Goal: Information Seeking & Learning: Learn about a topic

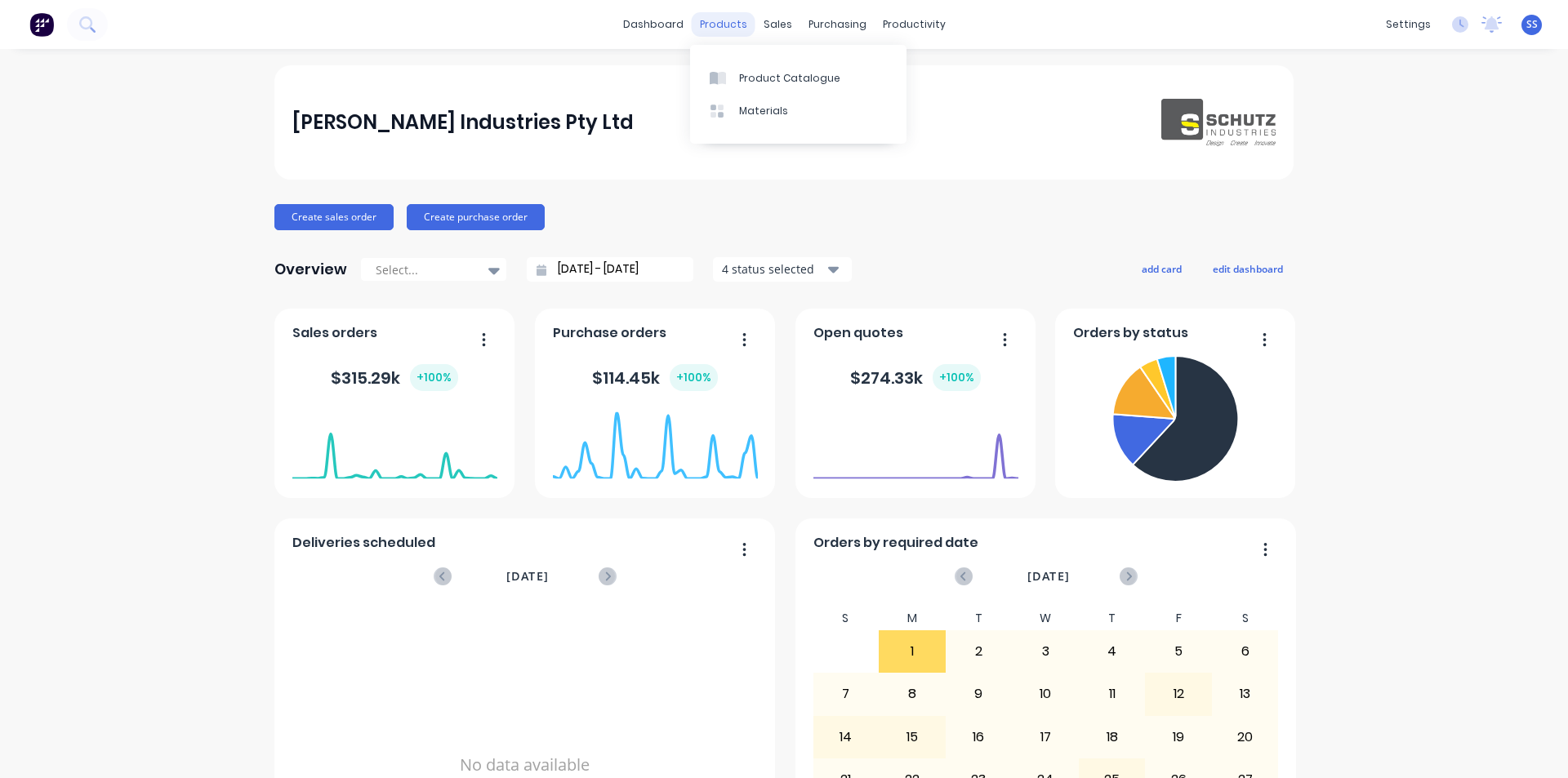
click at [746, 24] on div "products" at bounding box center [723, 24] width 63 height 24
click at [758, 71] on div "Product Catalogue" at bounding box center [790, 78] width 101 height 15
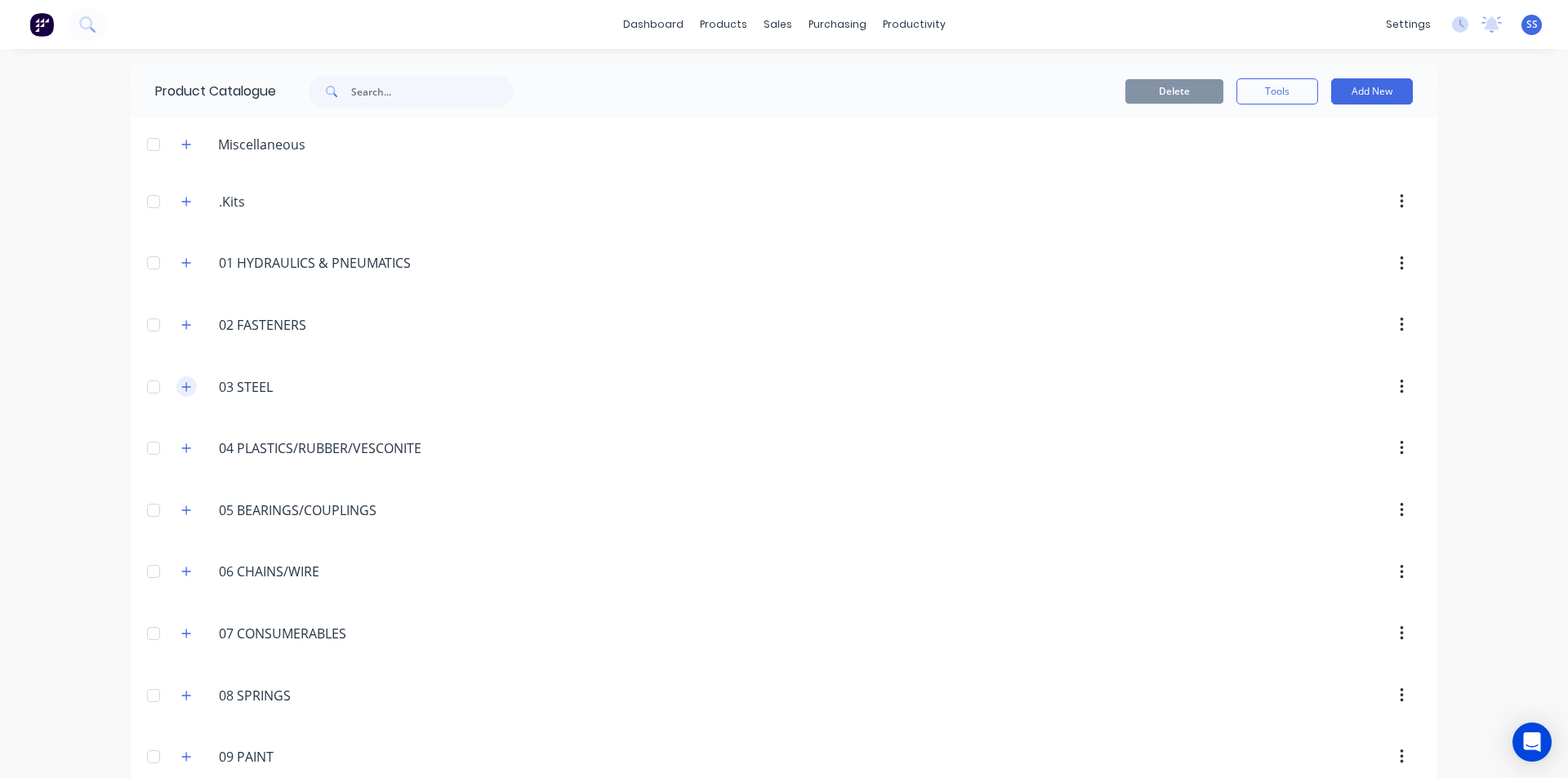
click at [182, 387] on icon "button" at bounding box center [186, 387] width 9 height 9
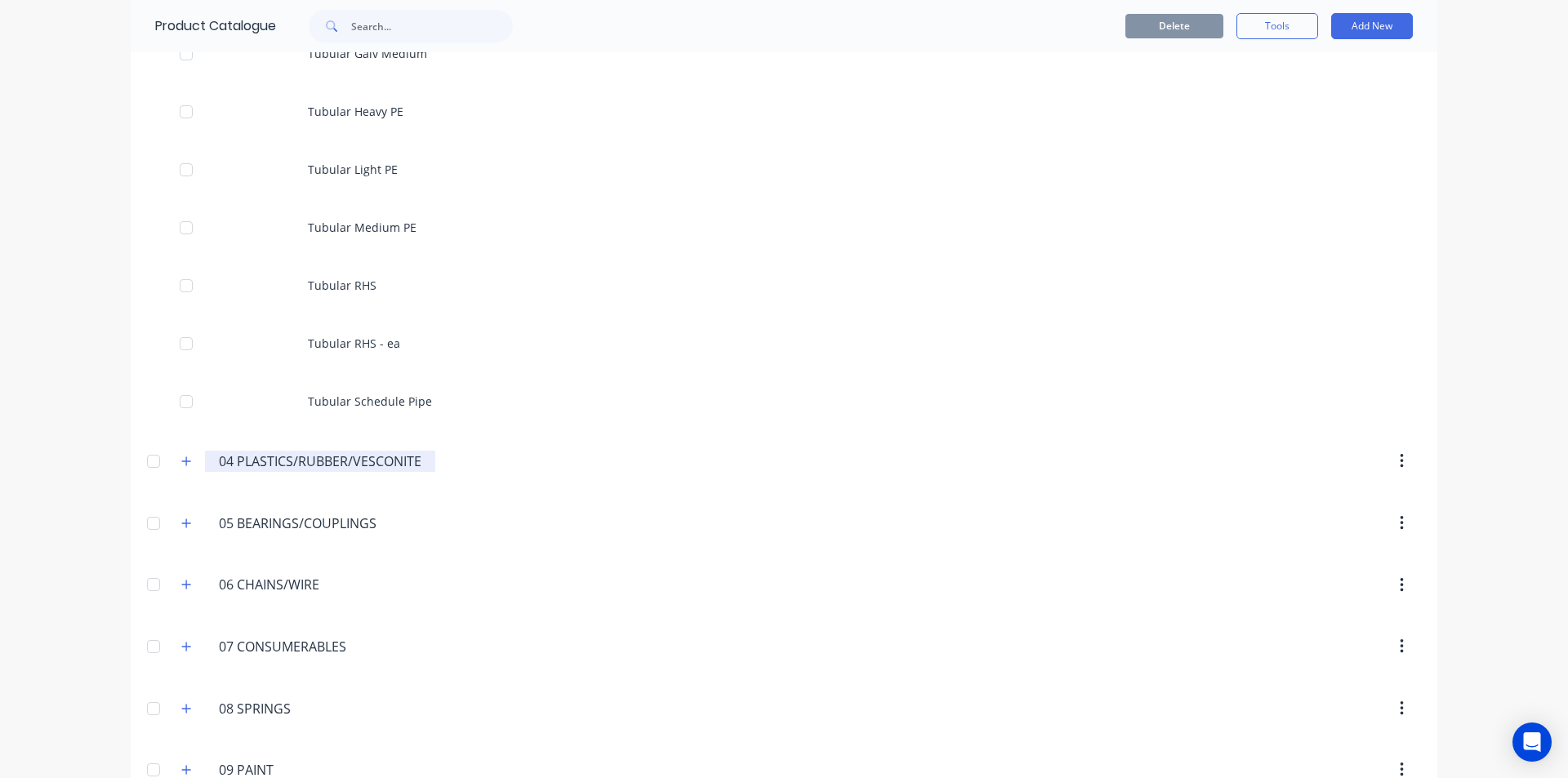
scroll to position [5469, 0]
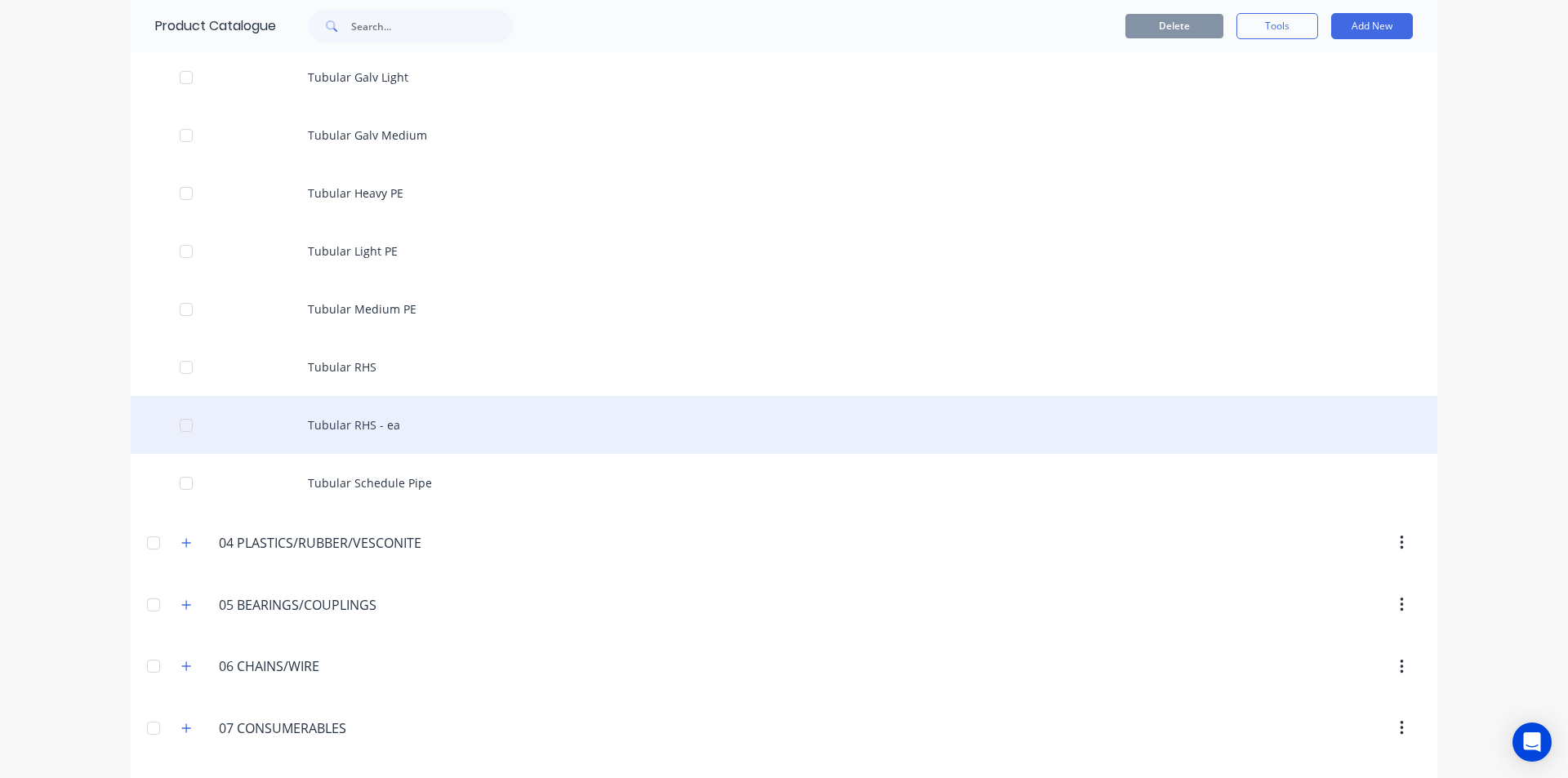
click at [364, 430] on div "Tubular RHS - ea" at bounding box center [784, 424] width 1307 height 58
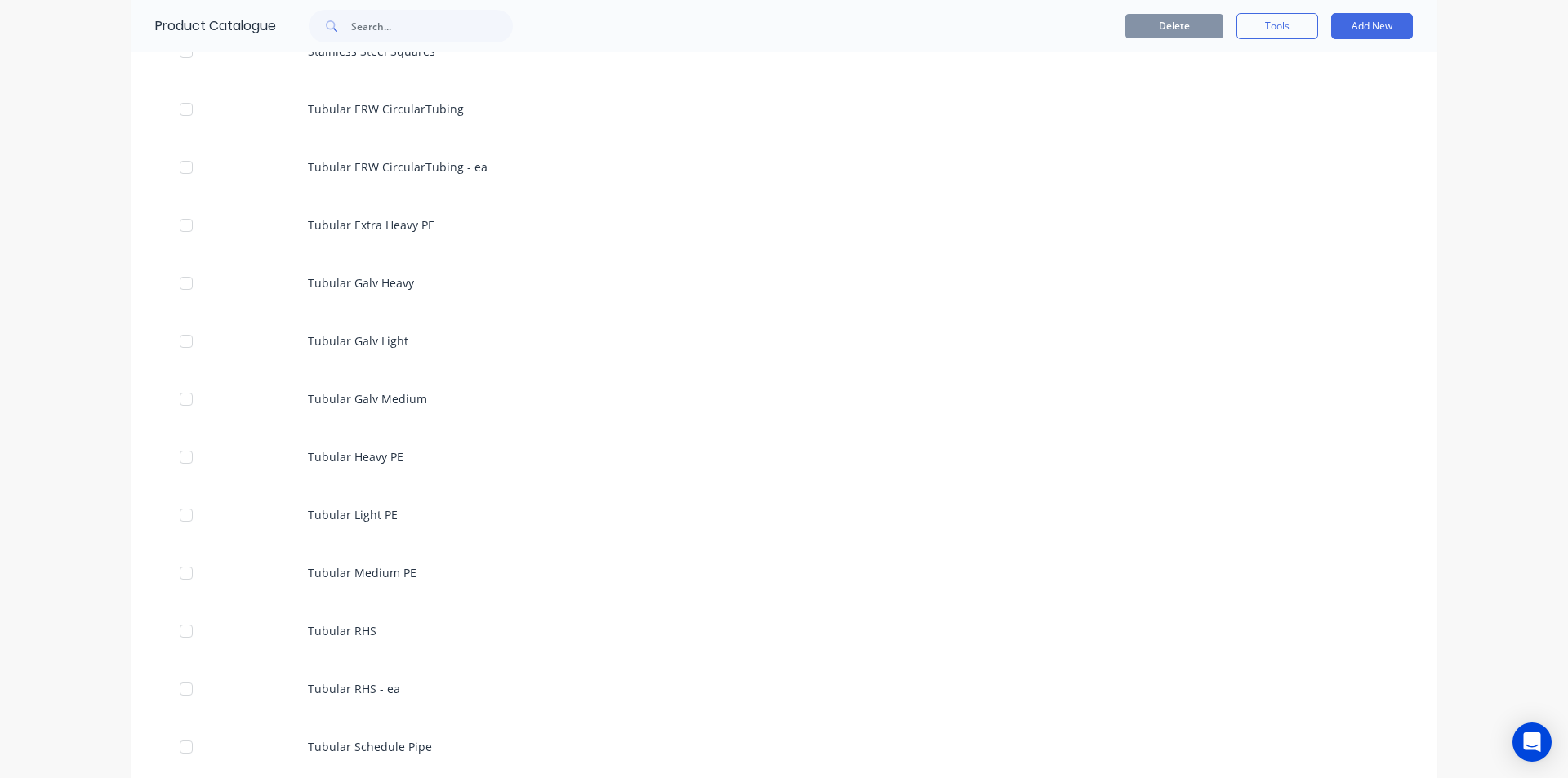
scroll to position [5306, 0]
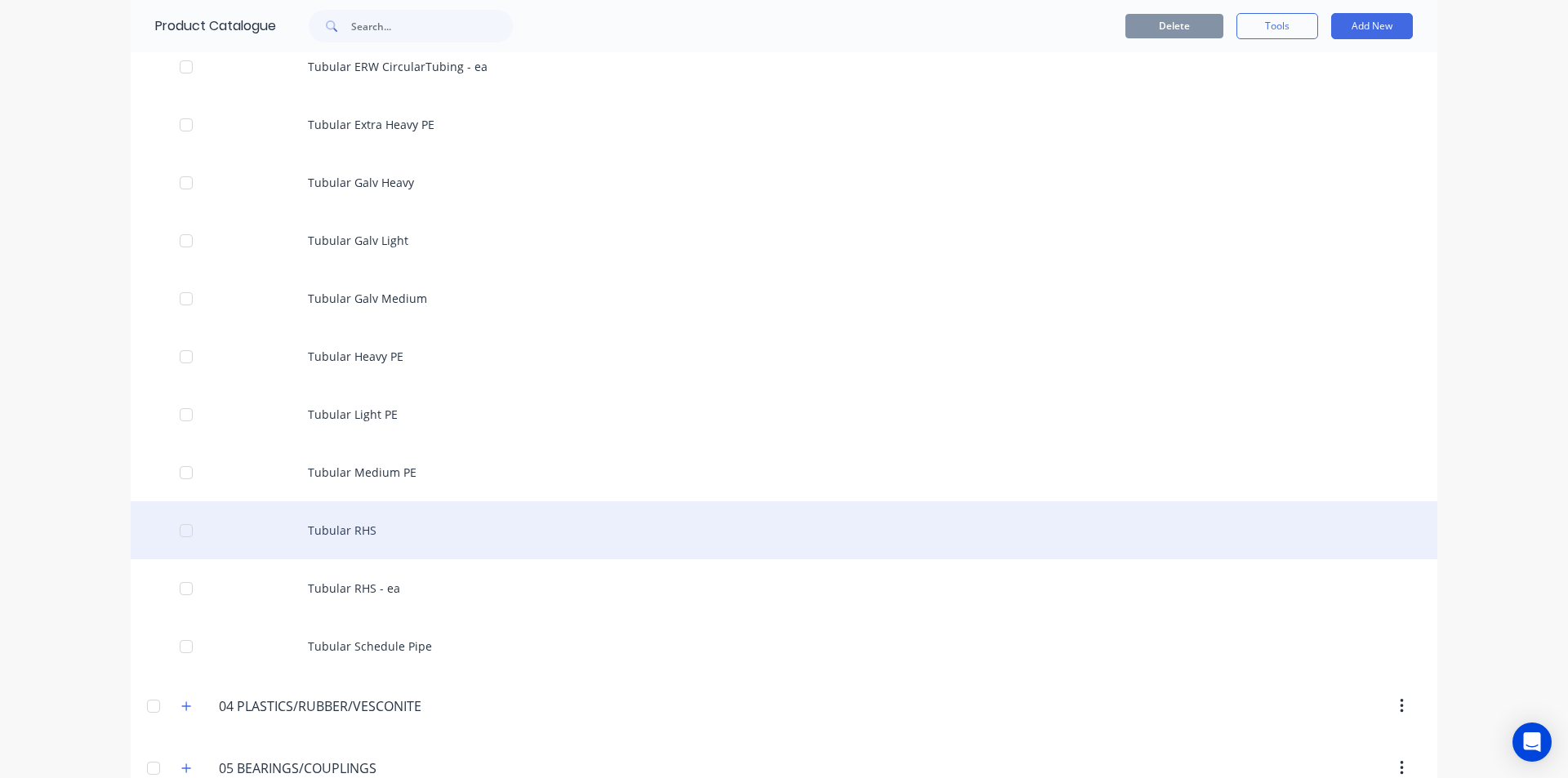
click at [370, 533] on div "Tubular RHS" at bounding box center [784, 530] width 1307 height 58
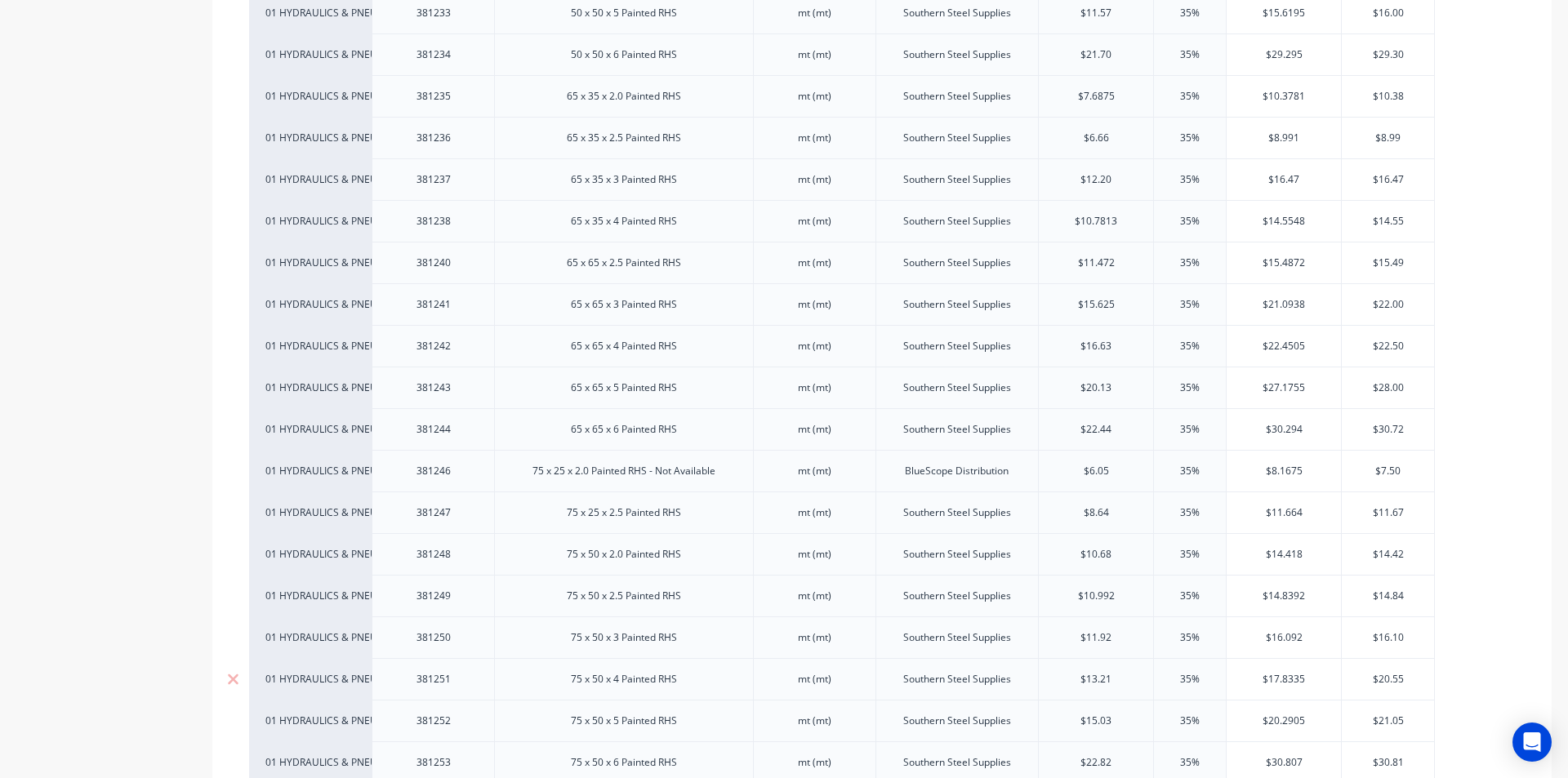
scroll to position [1796, 0]
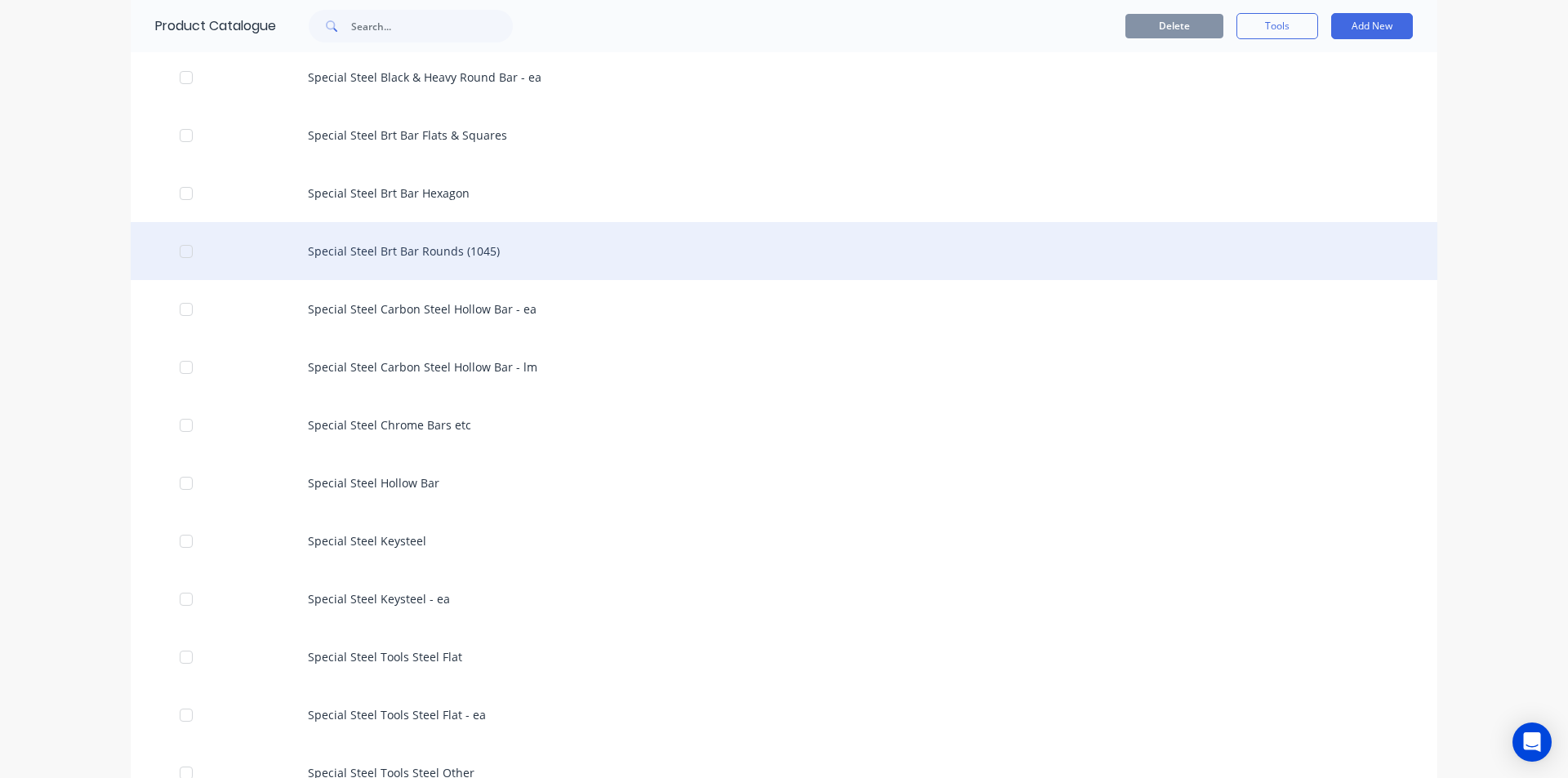
scroll to position [3266, 0]
drag, startPoint x: 403, startPoint y: 236, endPoint x: 406, endPoint y: 249, distance: 13.3
click at [406, 249] on div "Special Steel Brt Bar Rounds (1045)" at bounding box center [784, 252] width 1307 height 58
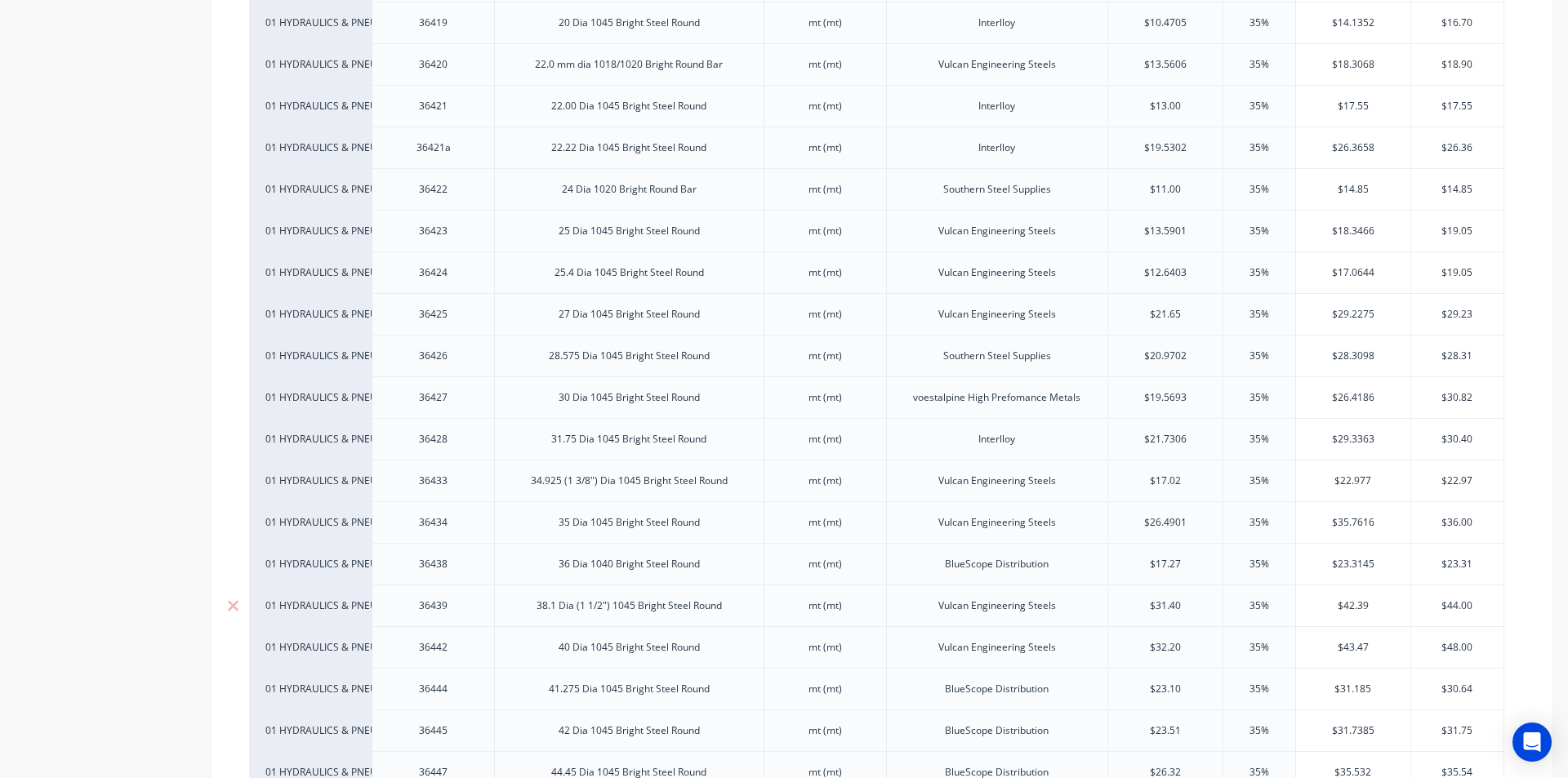
scroll to position [1307, 0]
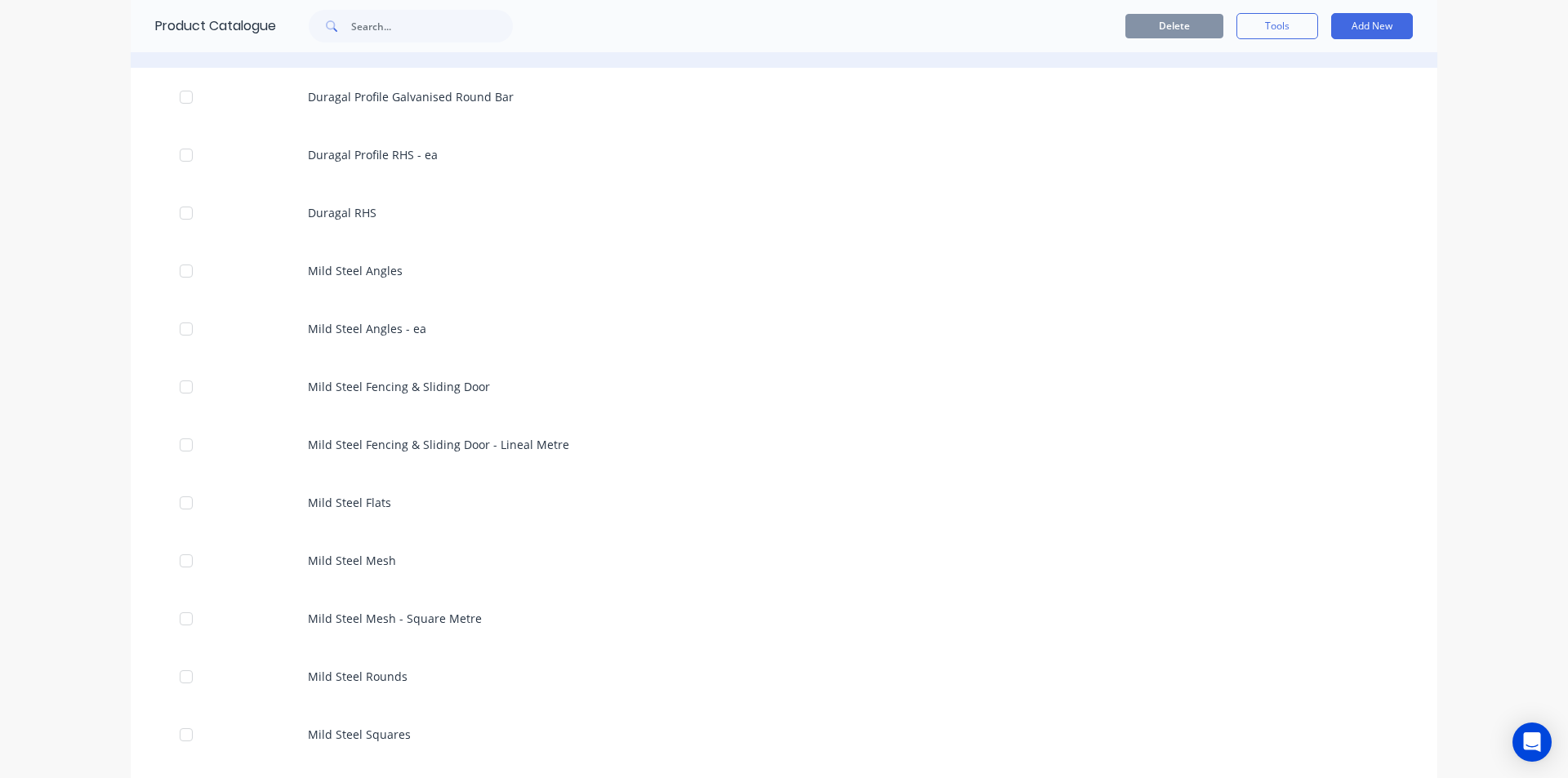
scroll to position [1469, 0]
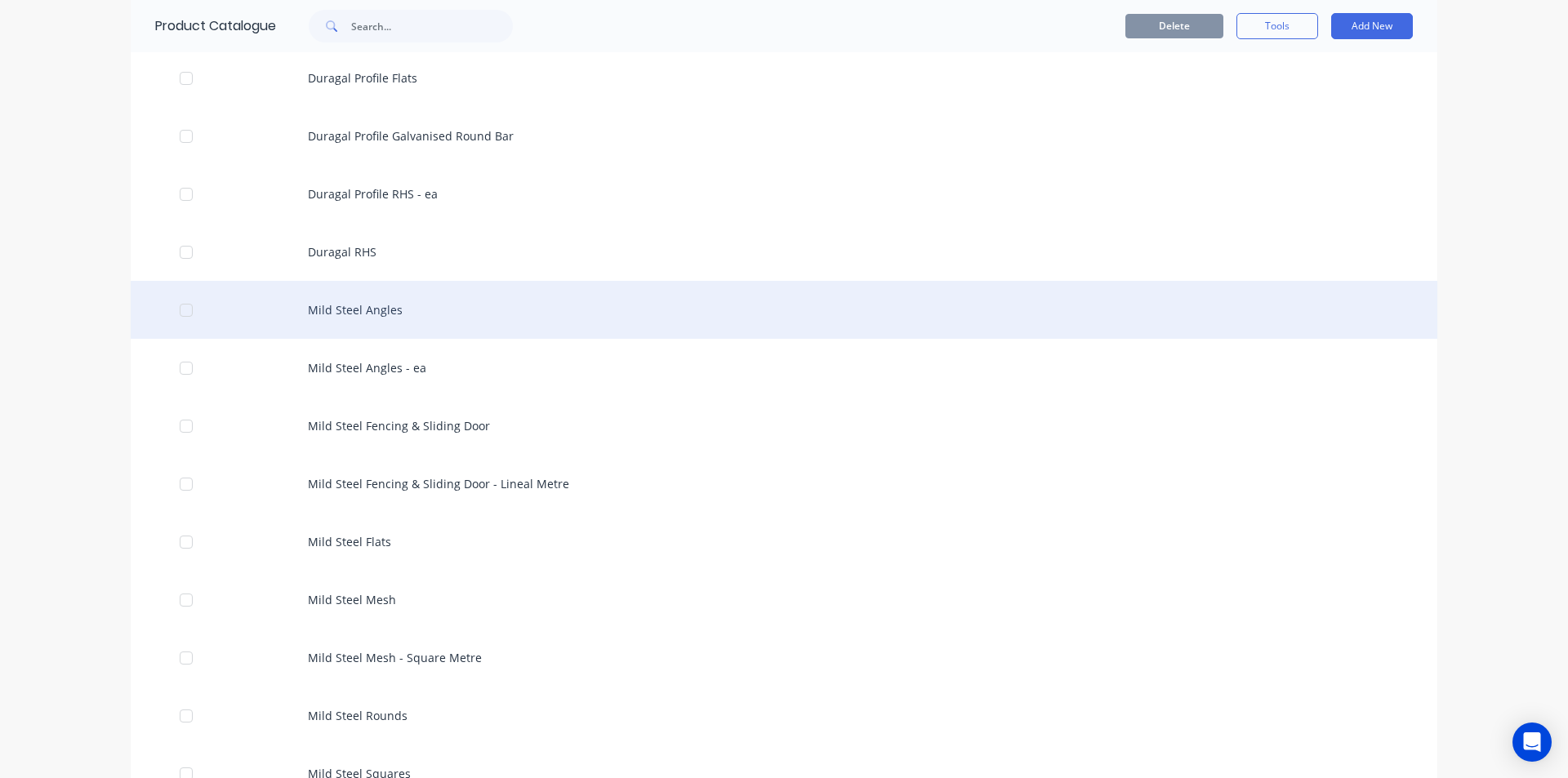
click at [349, 306] on div "Mild Steel Angles" at bounding box center [784, 309] width 1307 height 58
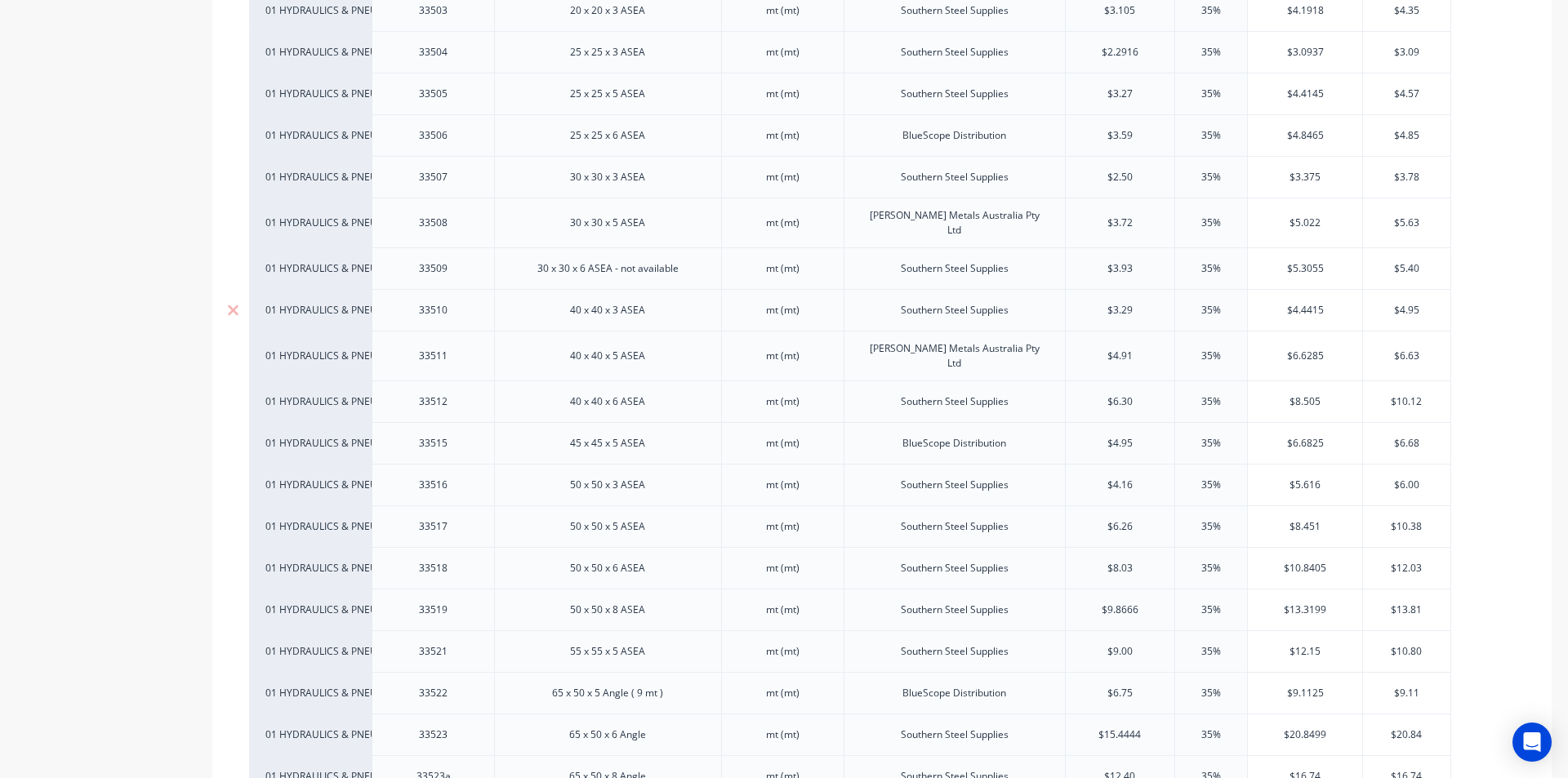
scroll to position [409, 0]
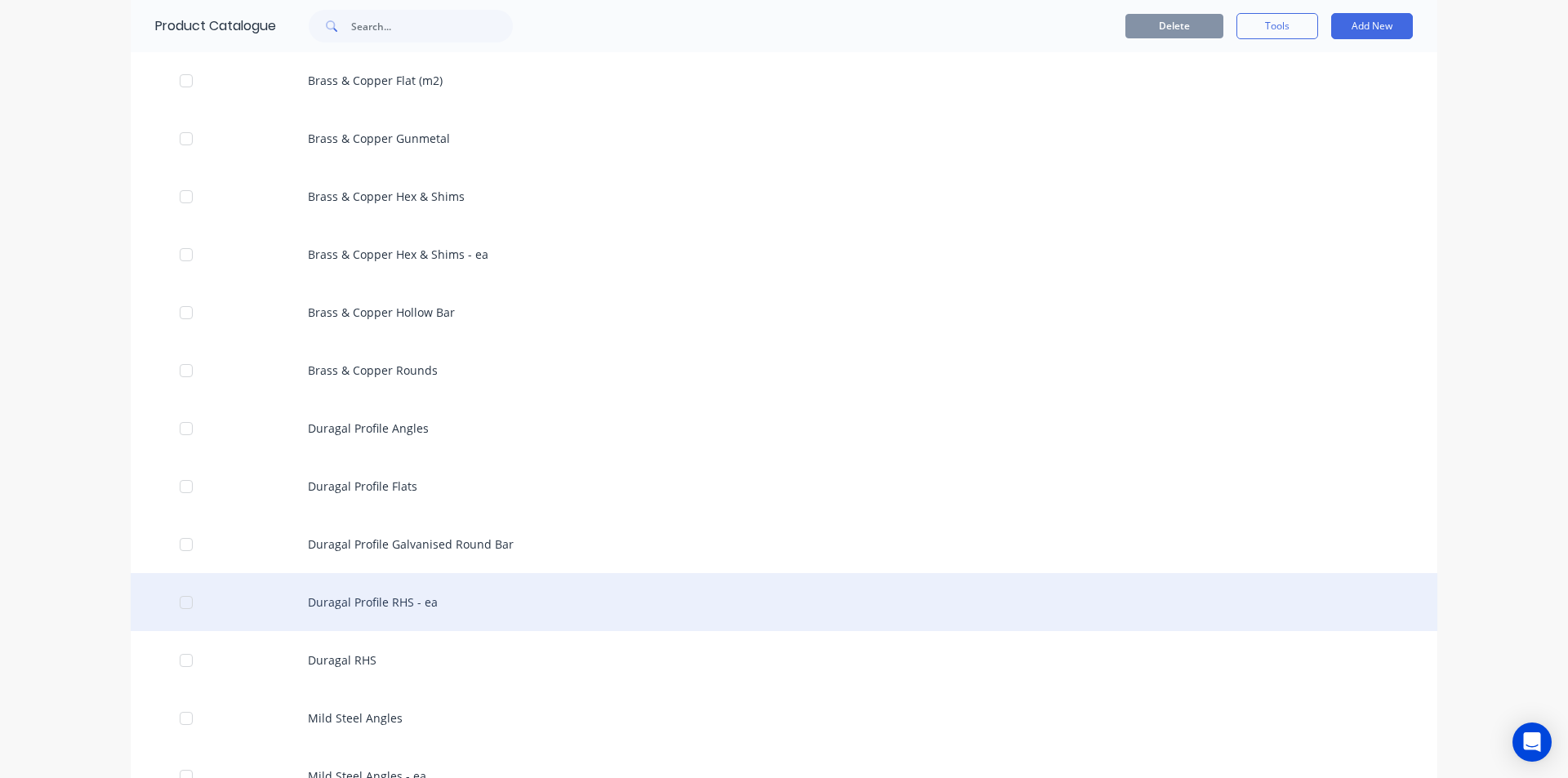
scroll to position [1143, 0]
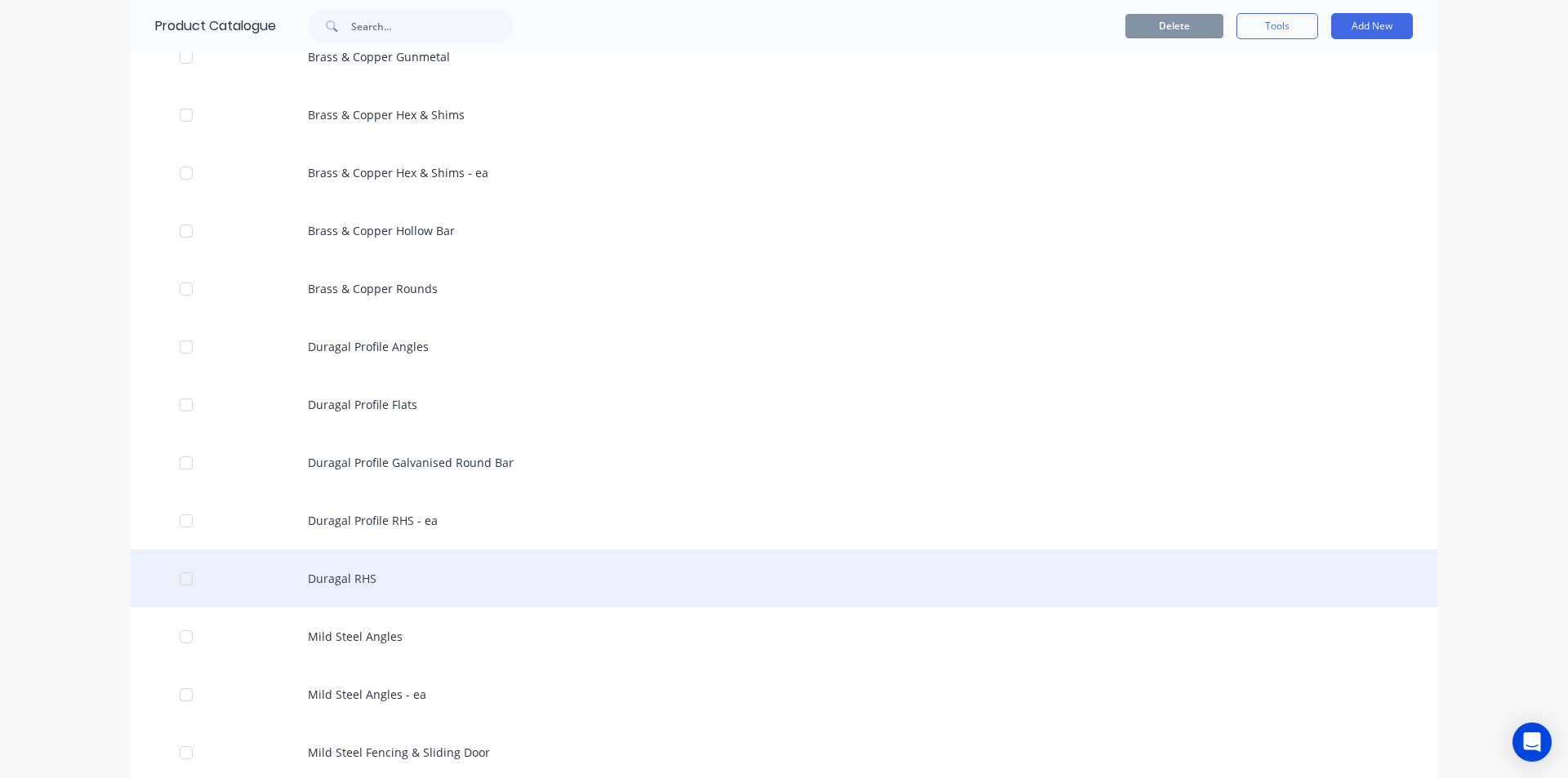
click at [366, 580] on div "Duragal RHS" at bounding box center [784, 578] width 1307 height 58
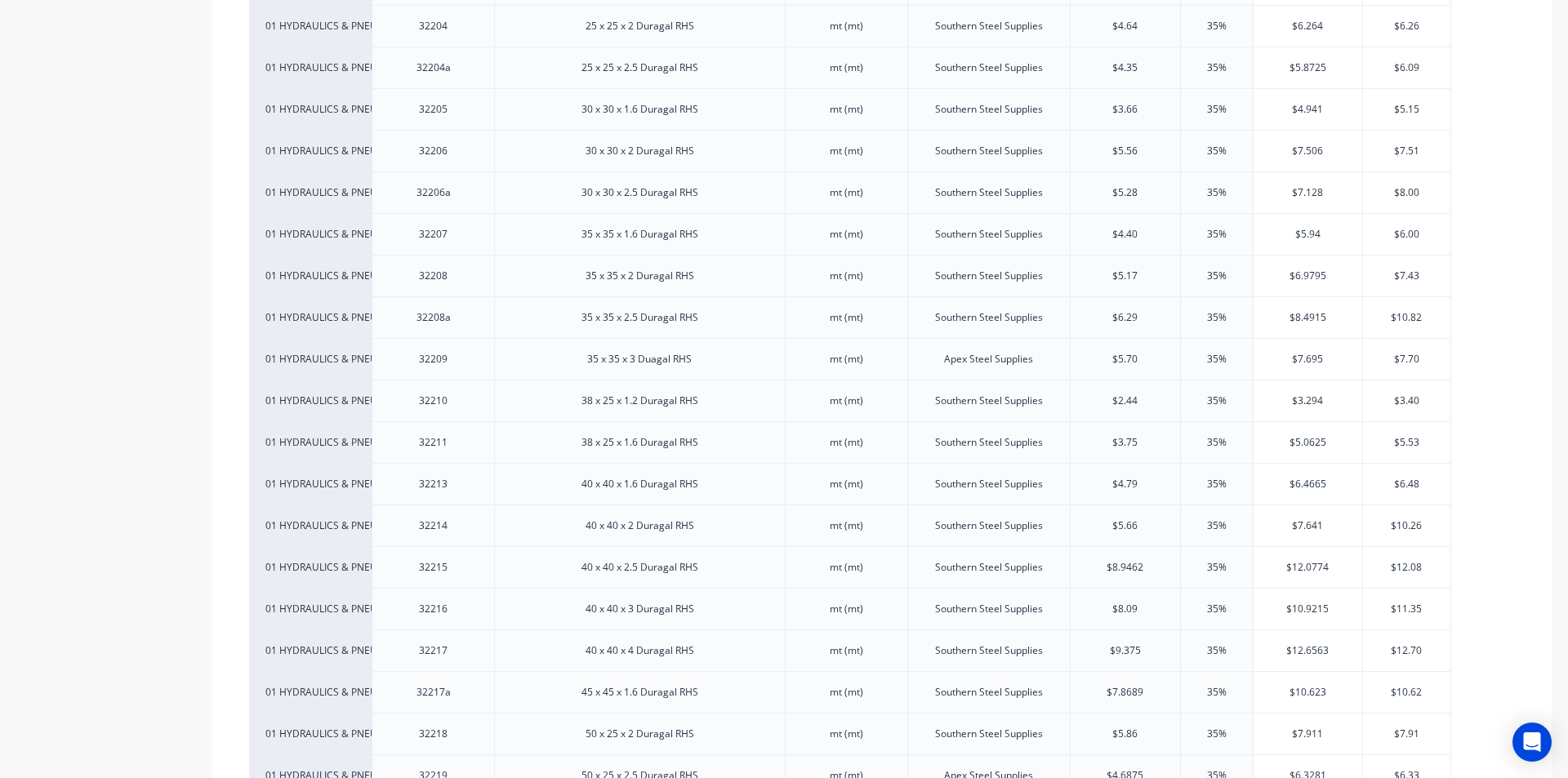
scroll to position [327, 0]
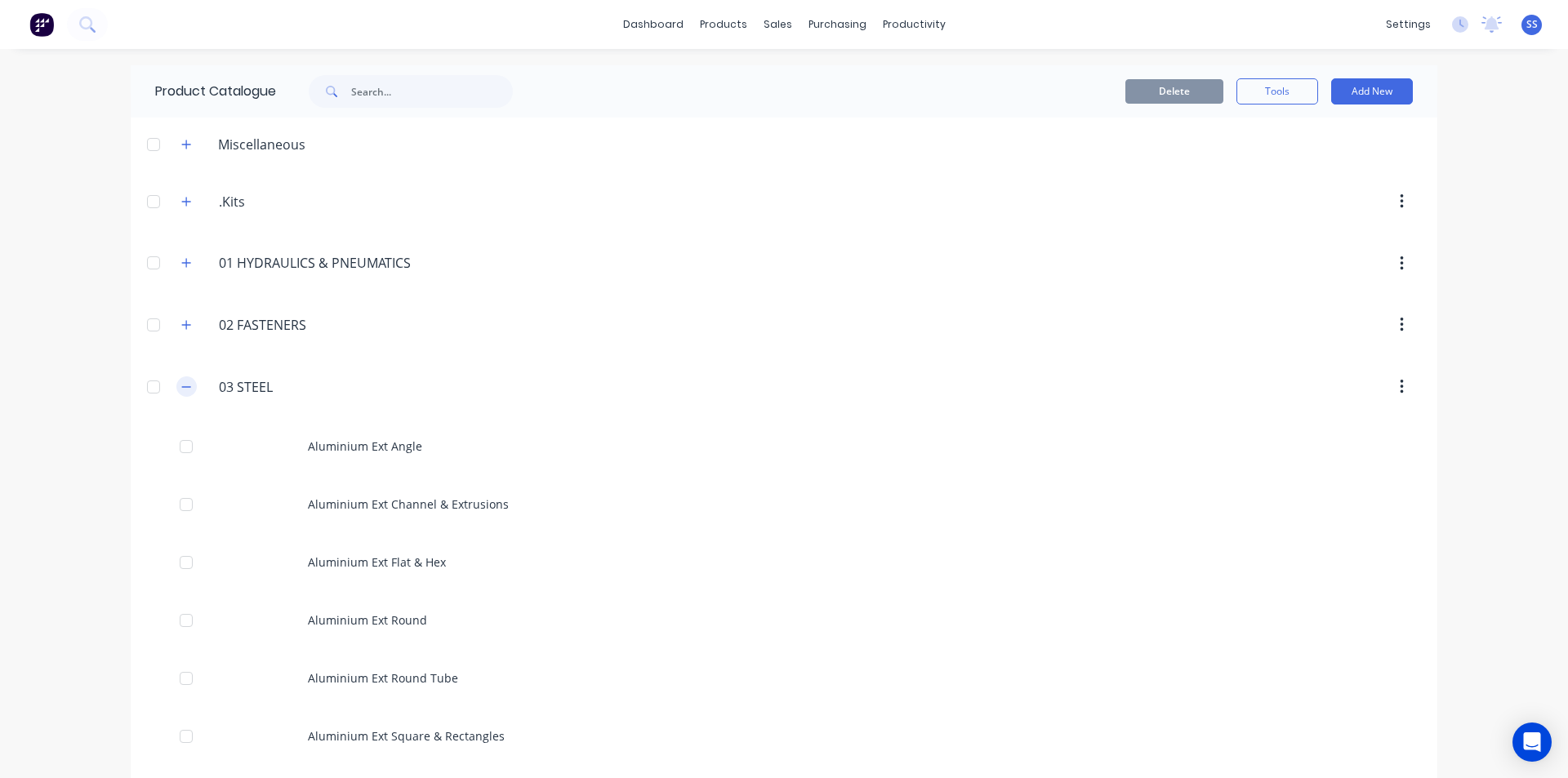
click at [181, 390] on icon "button" at bounding box center [185, 387] width 10 height 11
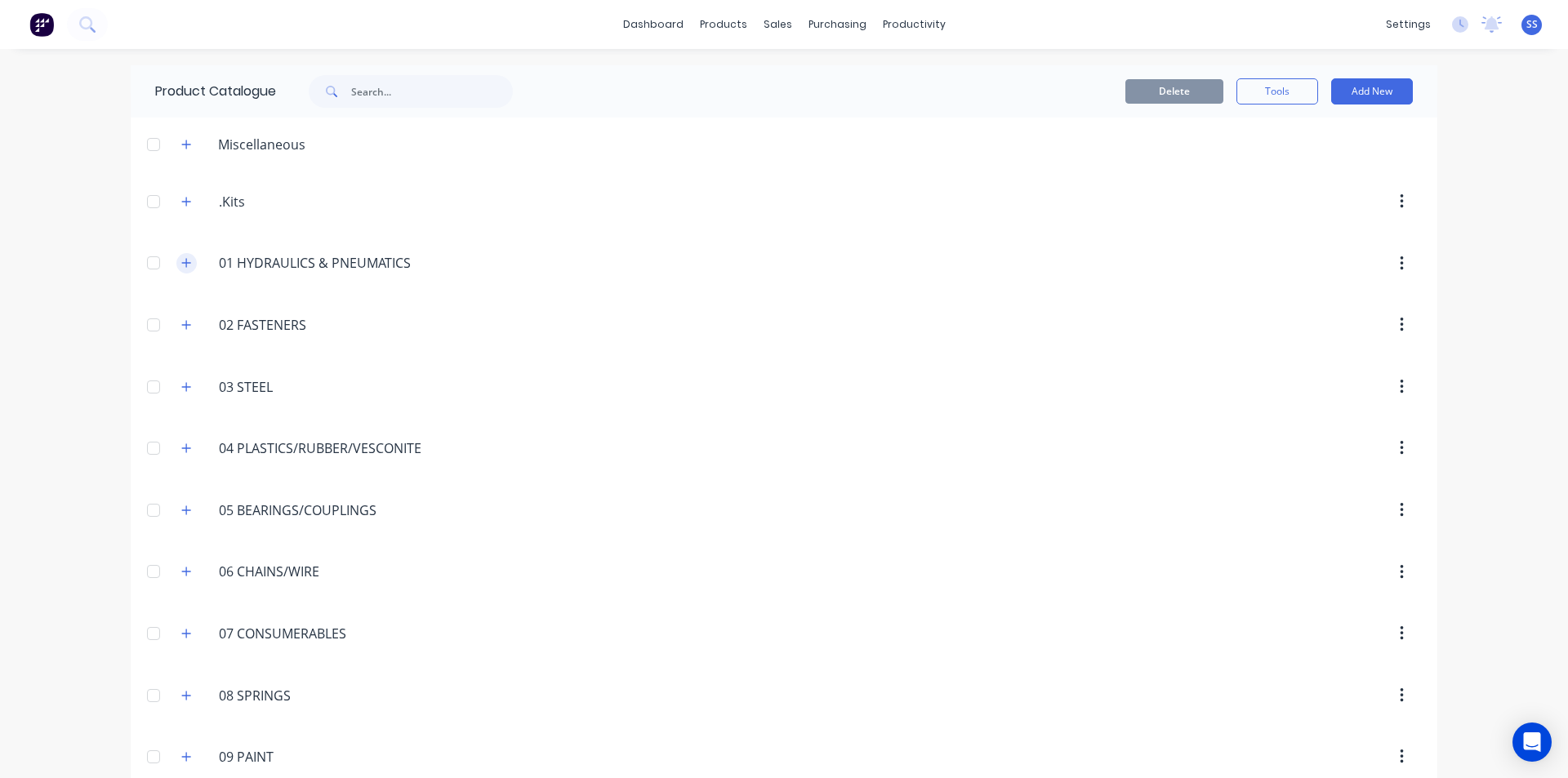
click at [188, 262] on button "button" at bounding box center [186, 263] width 20 height 20
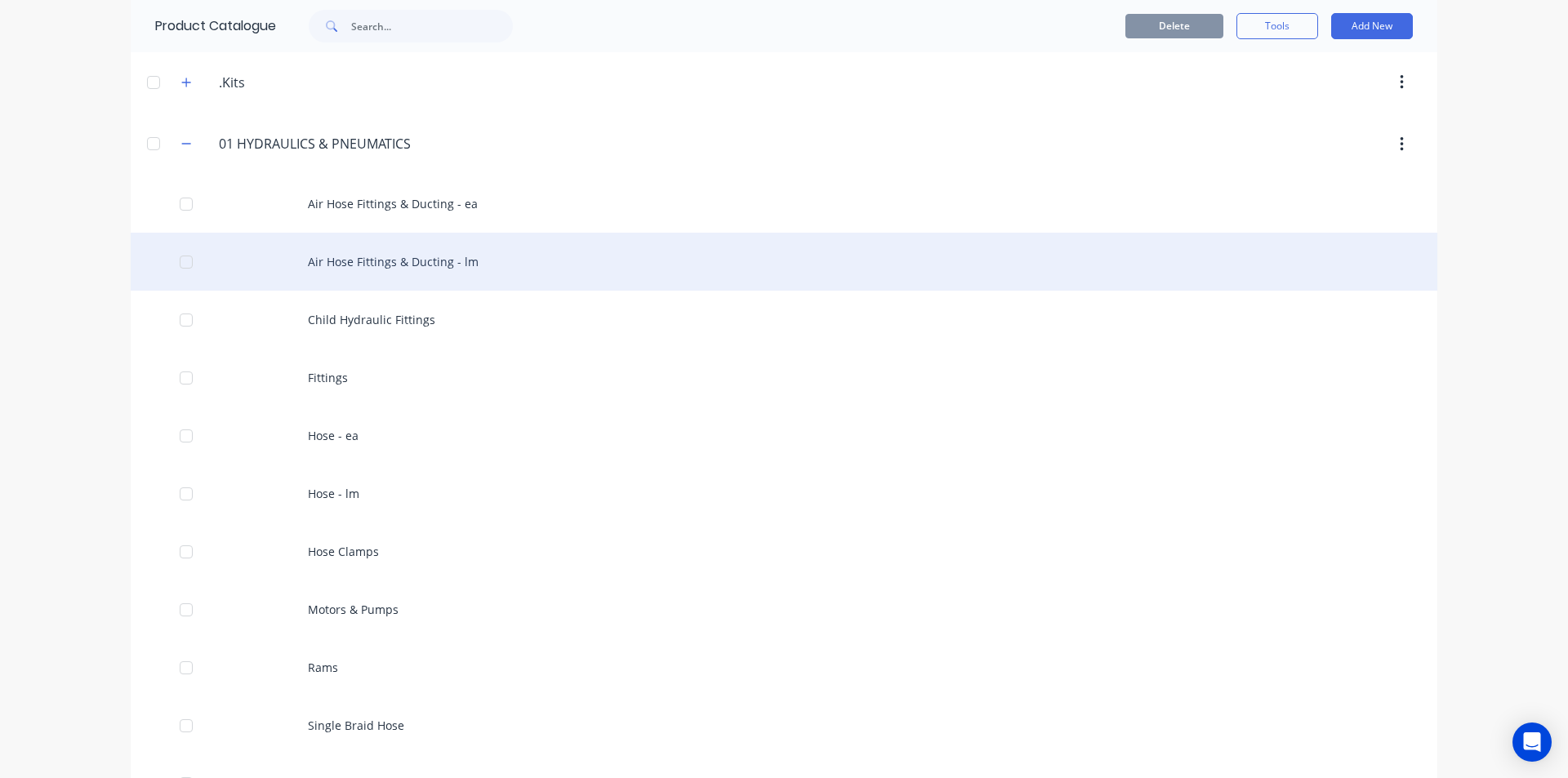
scroll to position [163, 0]
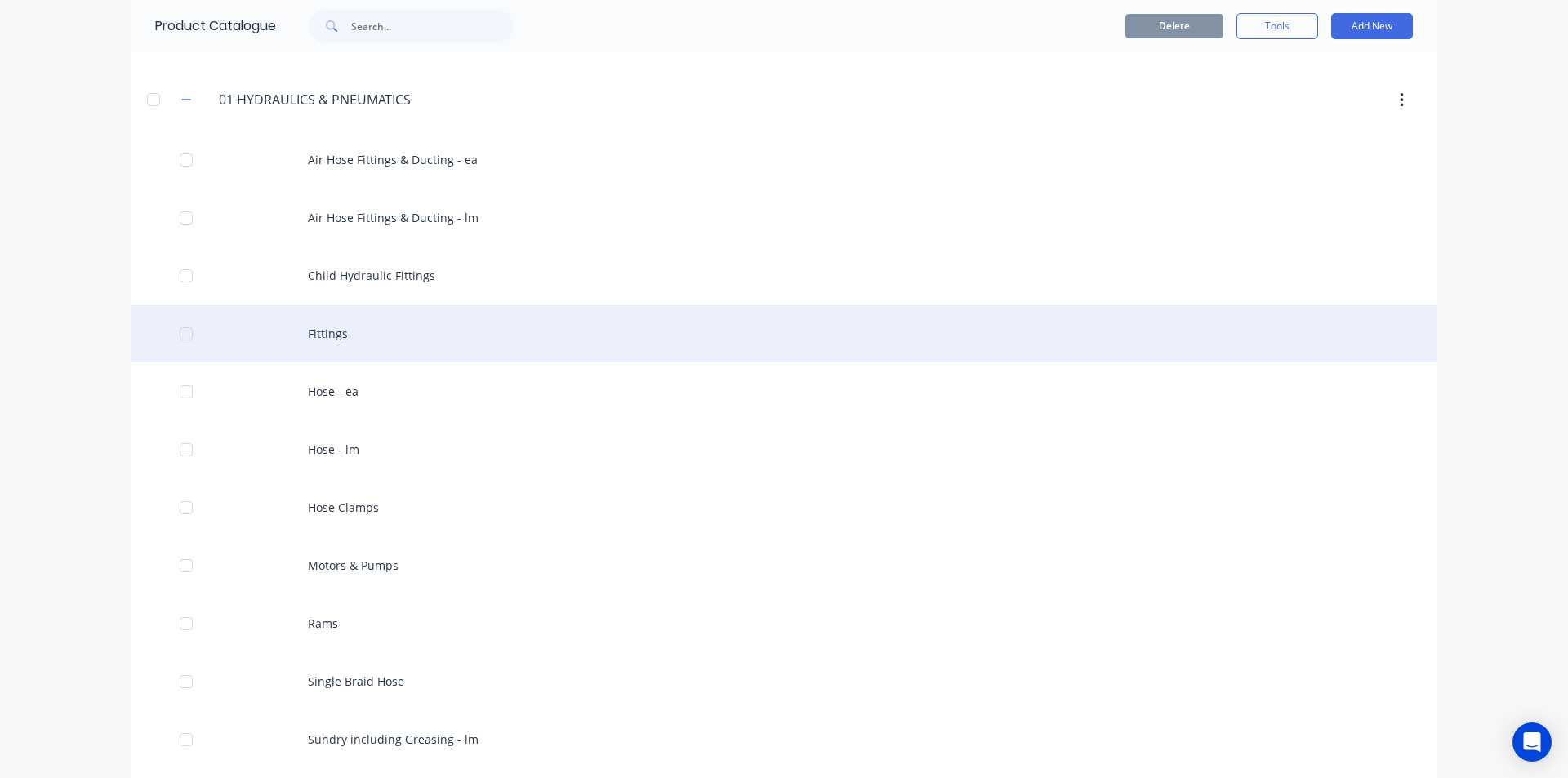
click at [346, 343] on div "Fittings" at bounding box center [784, 333] width 1307 height 58
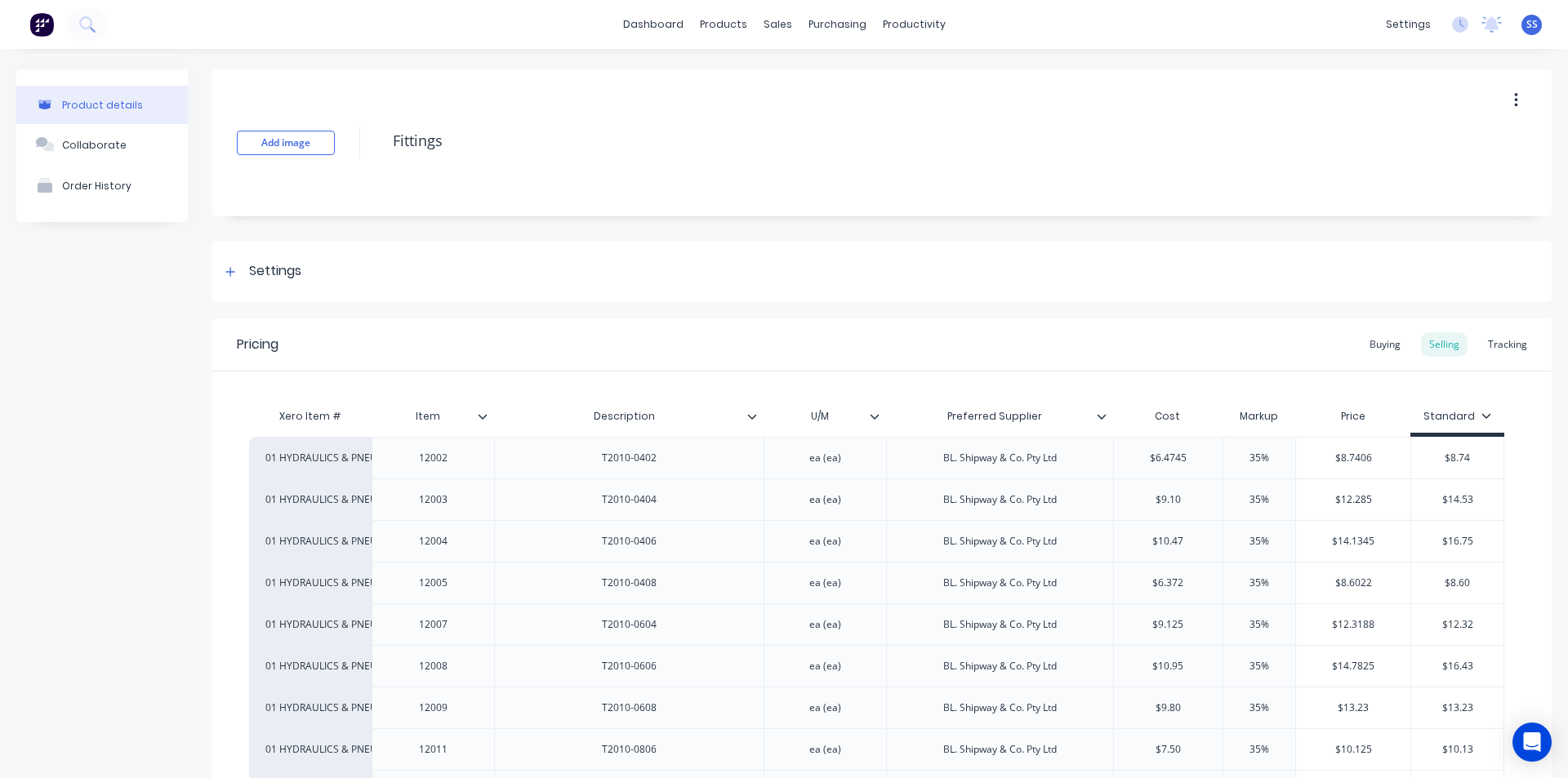
type textarea "x"
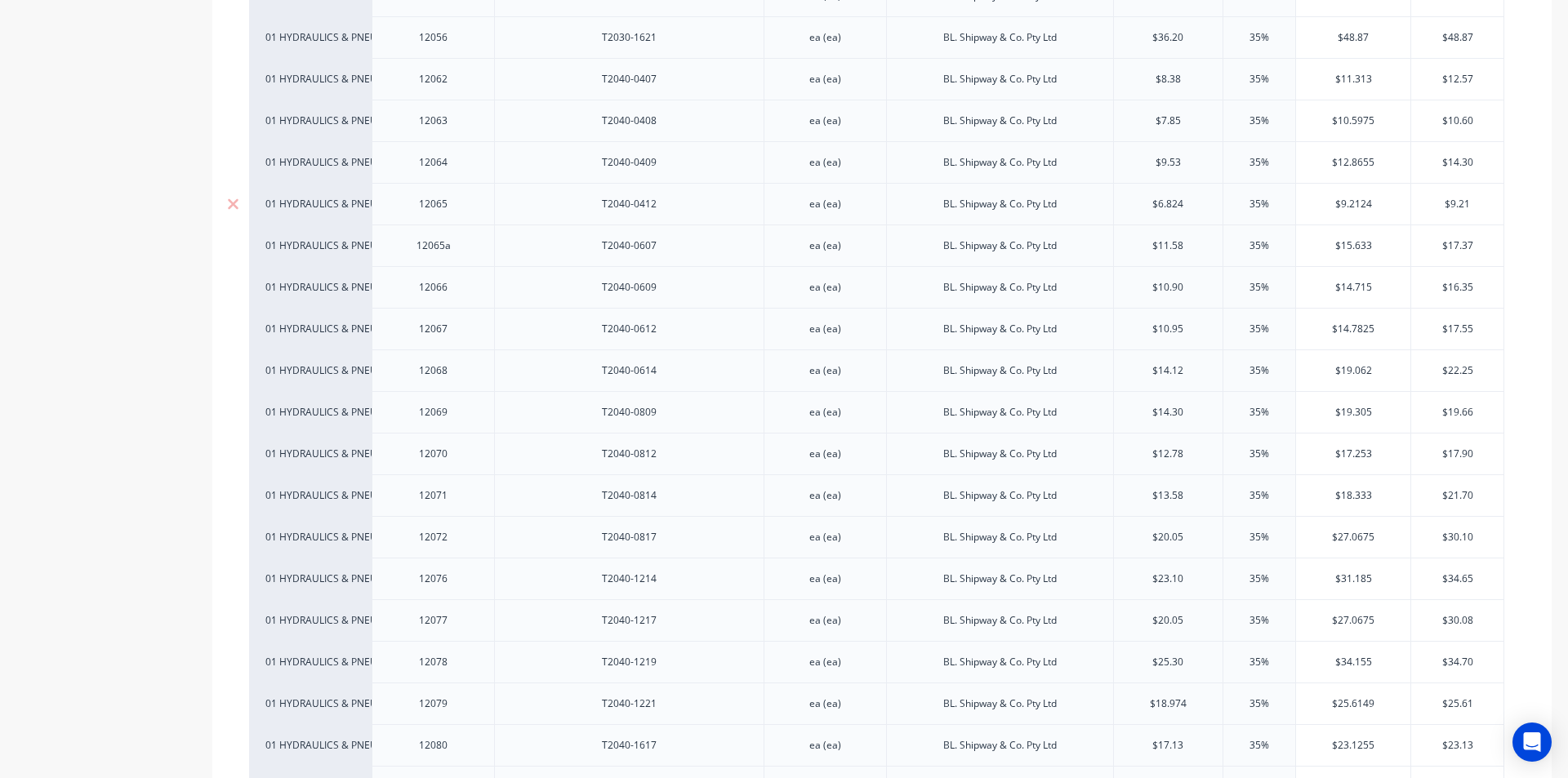
scroll to position [1959, 0]
type input "$12.8655"
click at [1385, 157] on input "$12.8655" at bounding box center [1352, 163] width 114 height 15
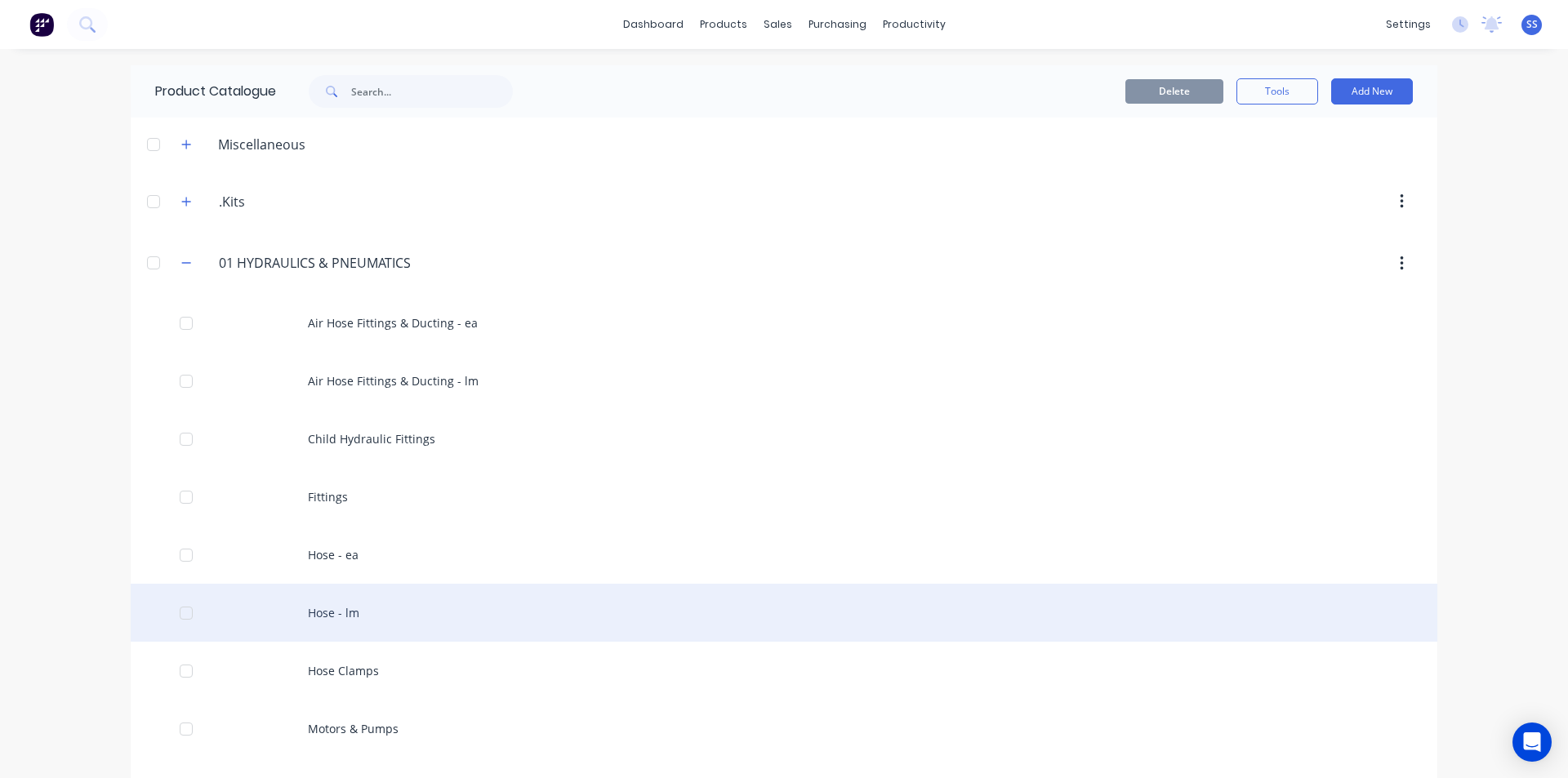
click at [188, 604] on div at bounding box center [186, 614] width 33 height 33
click at [181, 611] on div at bounding box center [186, 614] width 33 height 33
click at [340, 619] on div "Hose - lm" at bounding box center [784, 612] width 1307 height 58
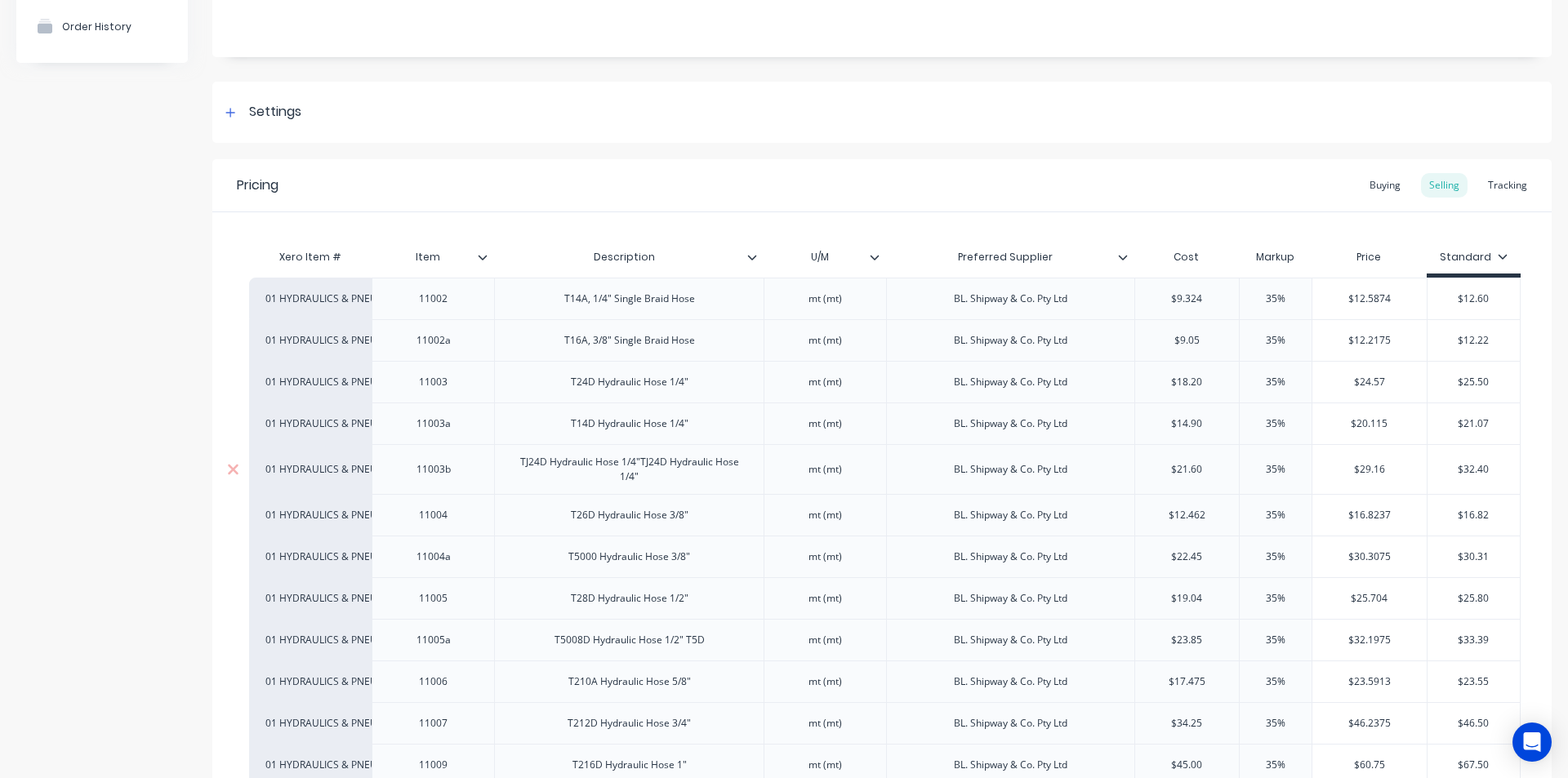
scroll to position [245, 0]
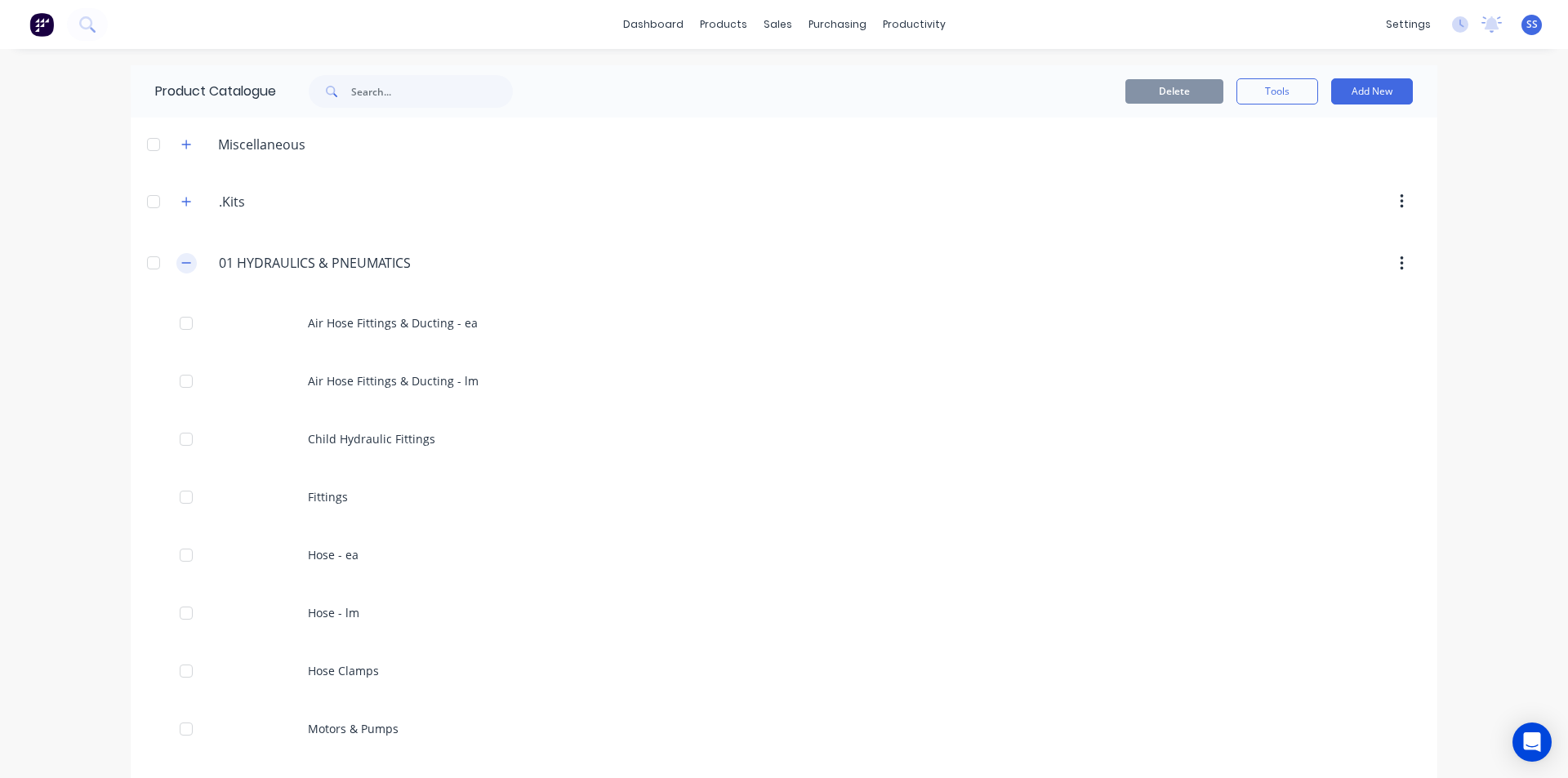
drag, startPoint x: 192, startPoint y: 262, endPoint x: 179, endPoint y: 263, distance: 13.0
click at [186, 263] on div "01.HYDRAULICS.&.PNEUMATICS 01 HYDRAULICS & PNEUMATICS" at bounding box center [297, 263] width 257 height 30
click at [182, 263] on icon "button" at bounding box center [186, 263] width 9 height 1
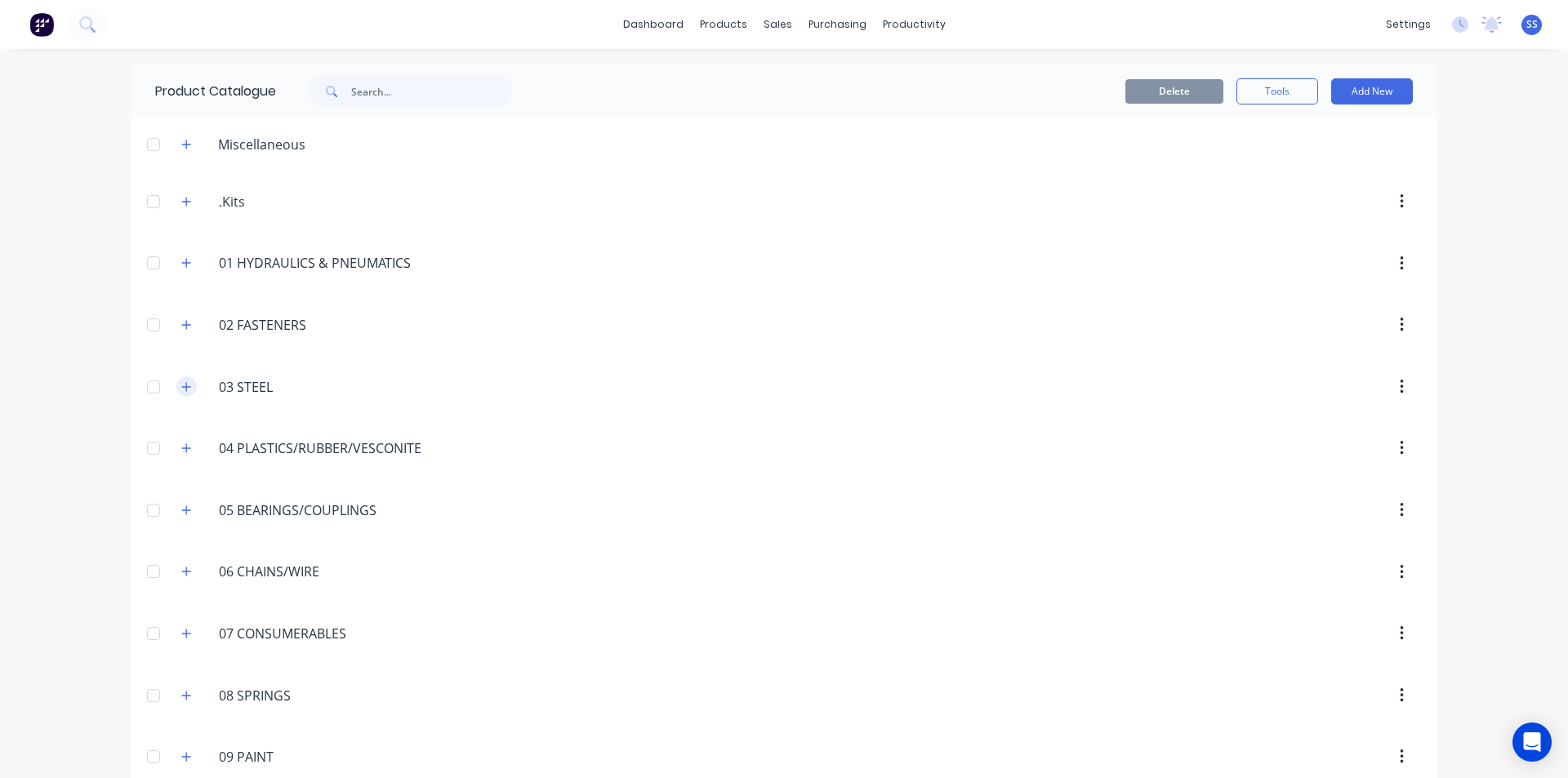
click at [177, 385] on button "button" at bounding box center [186, 386] width 20 height 20
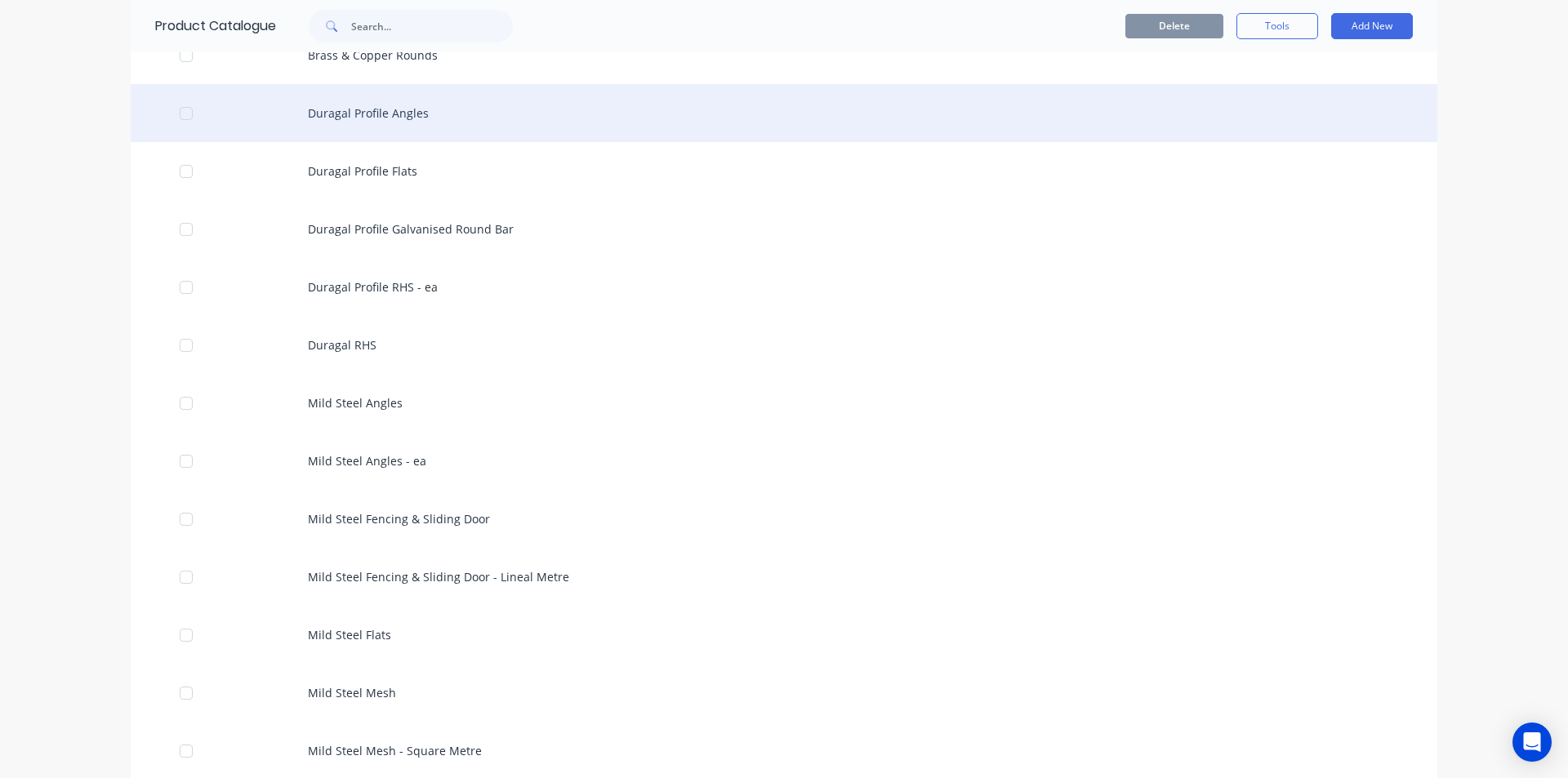
scroll to position [1388, 0]
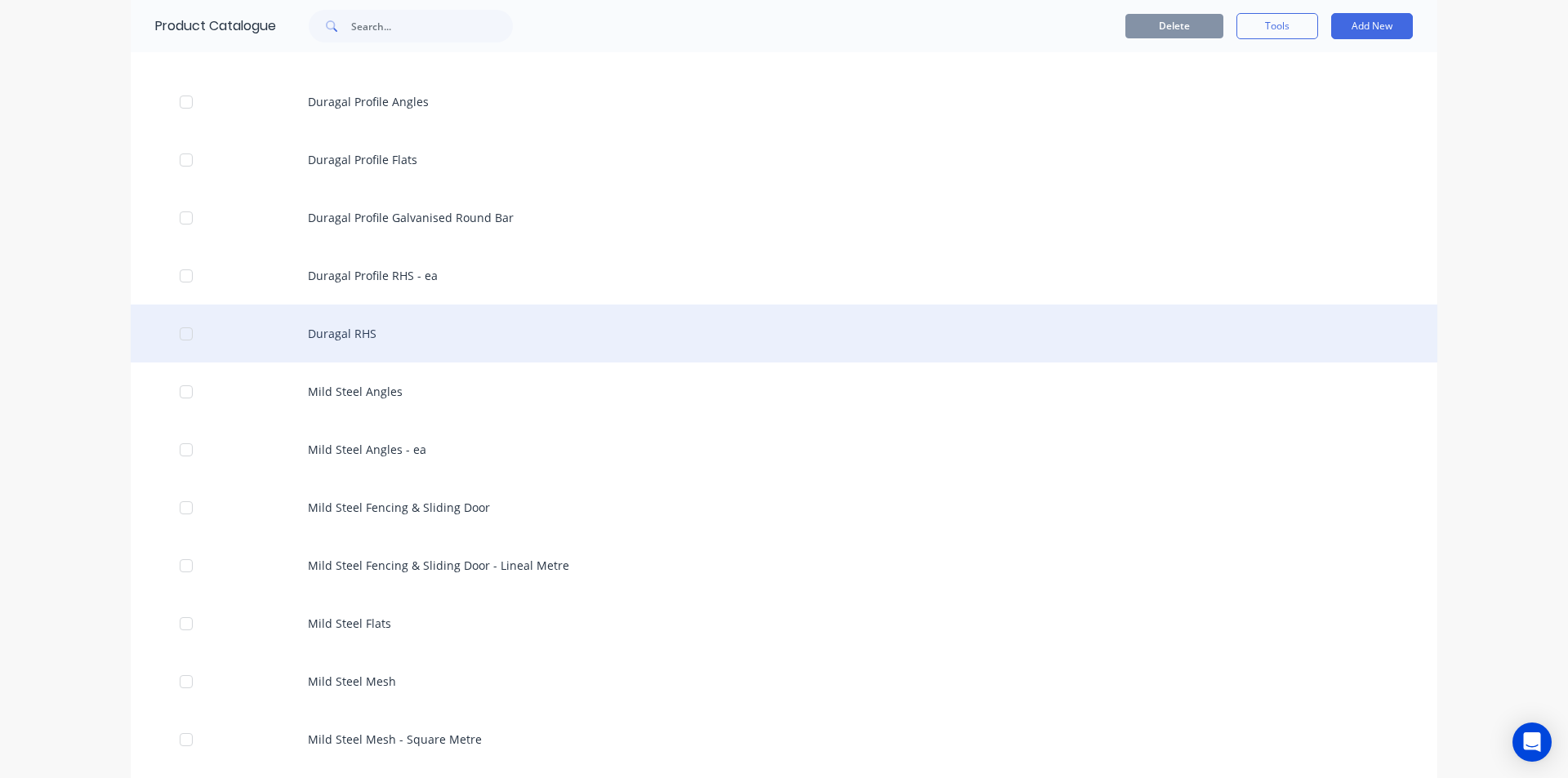
click at [366, 339] on div "Duragal RHS" at bounding box center [784, 333] width 1307 height 58
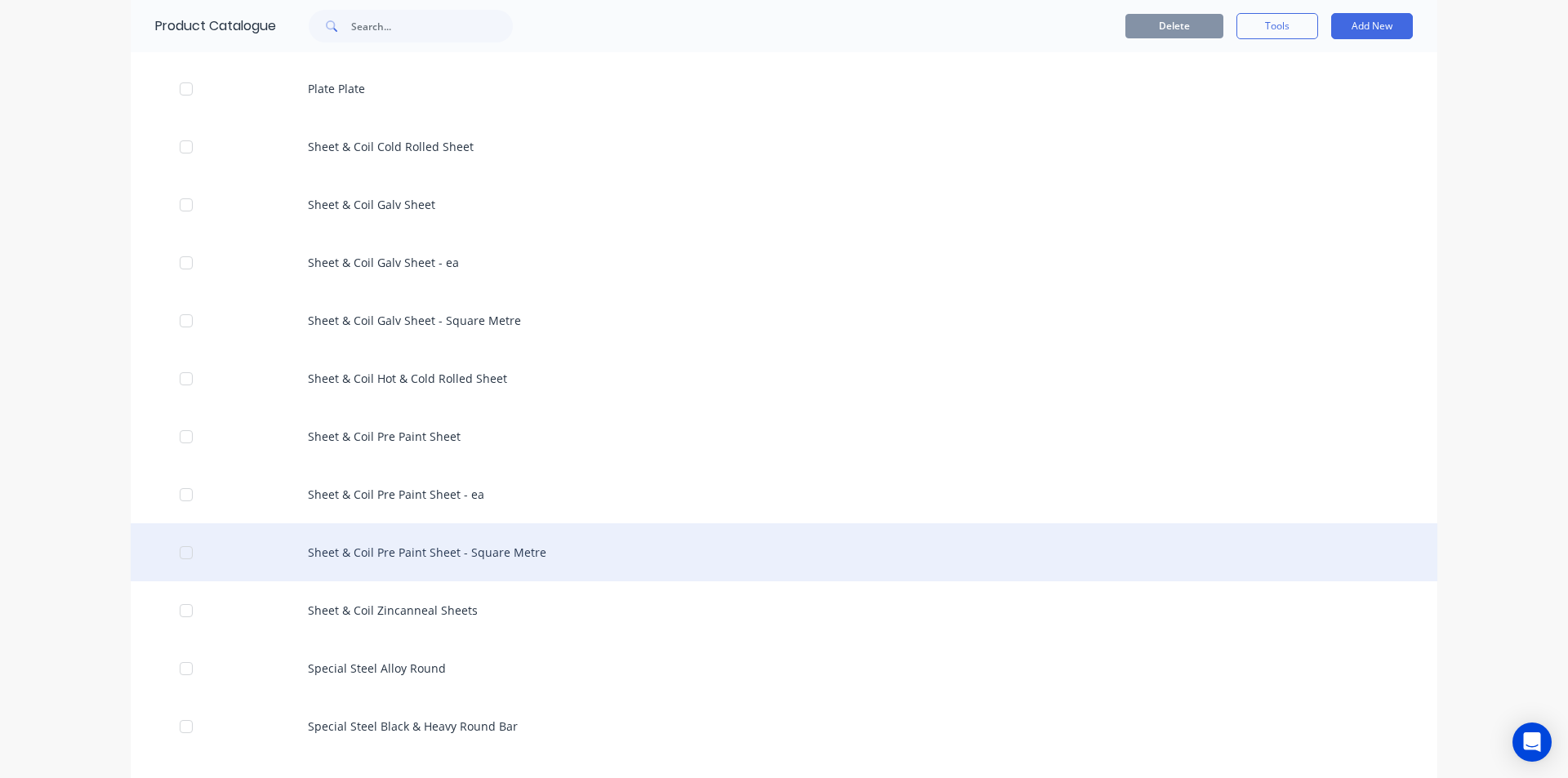
scroll to position [2530, 0]
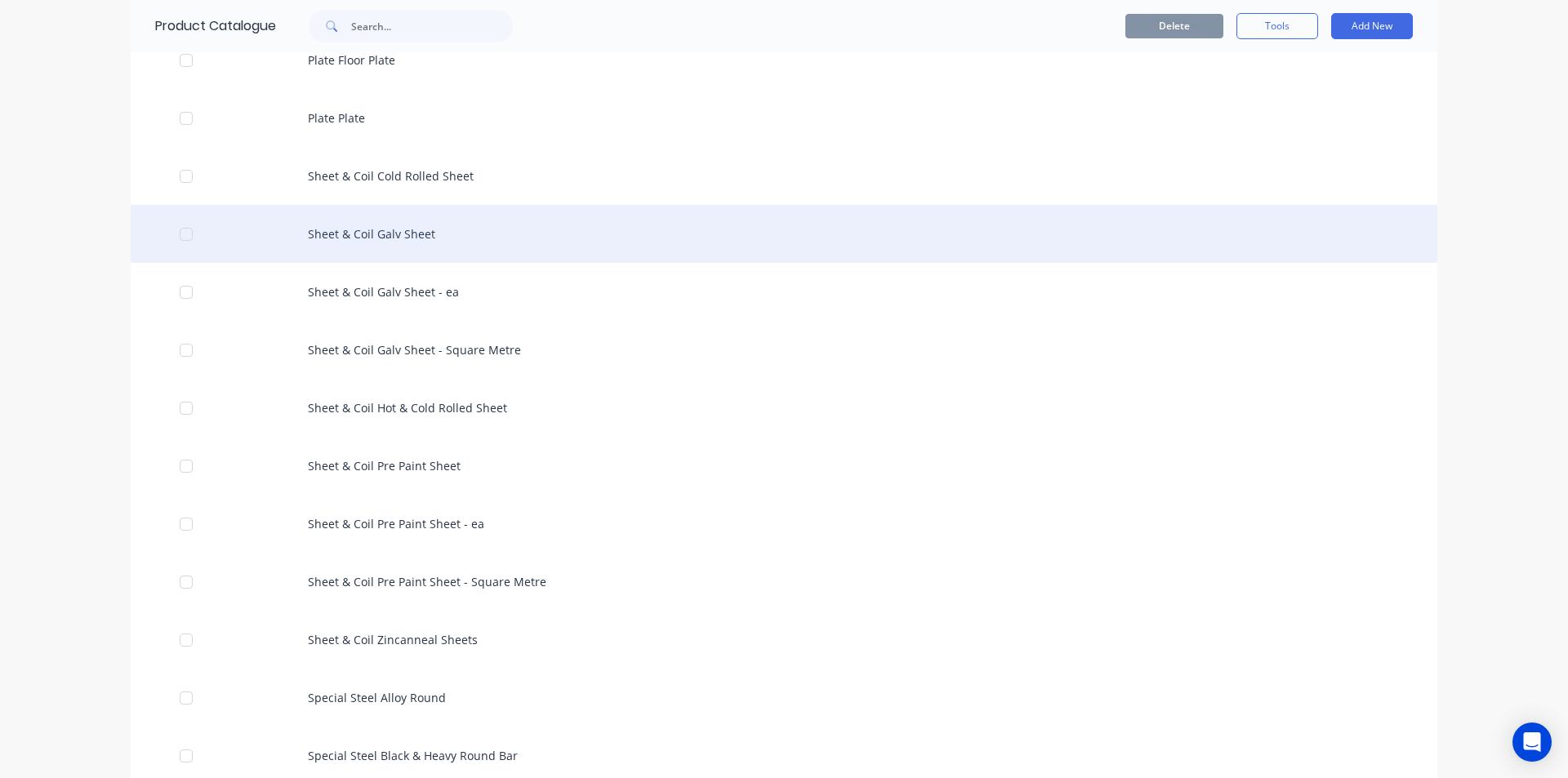
click at [392, 248] on div "Sheet & Coil Galv Sheet" at bounding box center [784, 234] width 1307 height 58
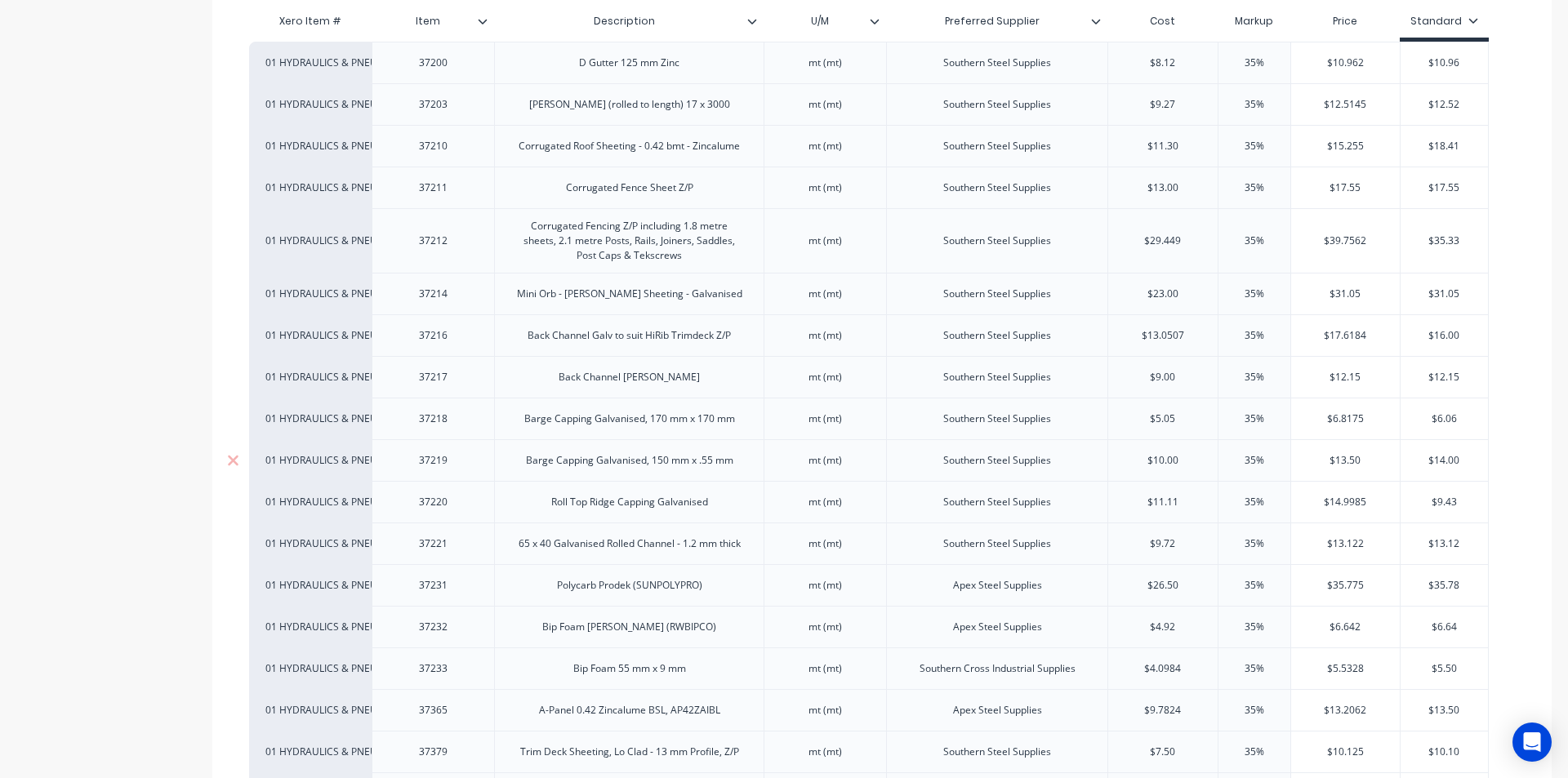
scroll to position [409, 0]
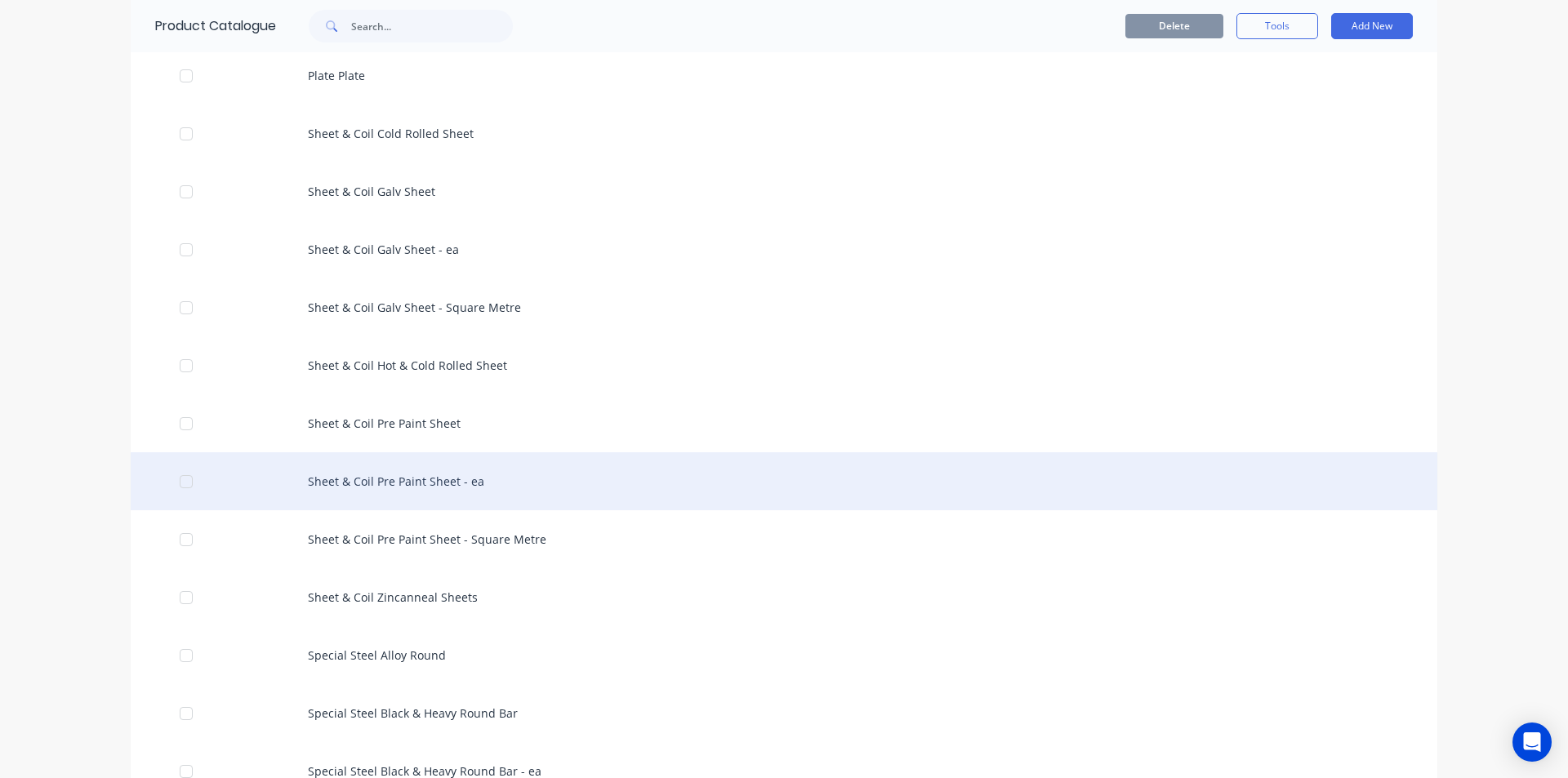
scroll to position [2530, 0]
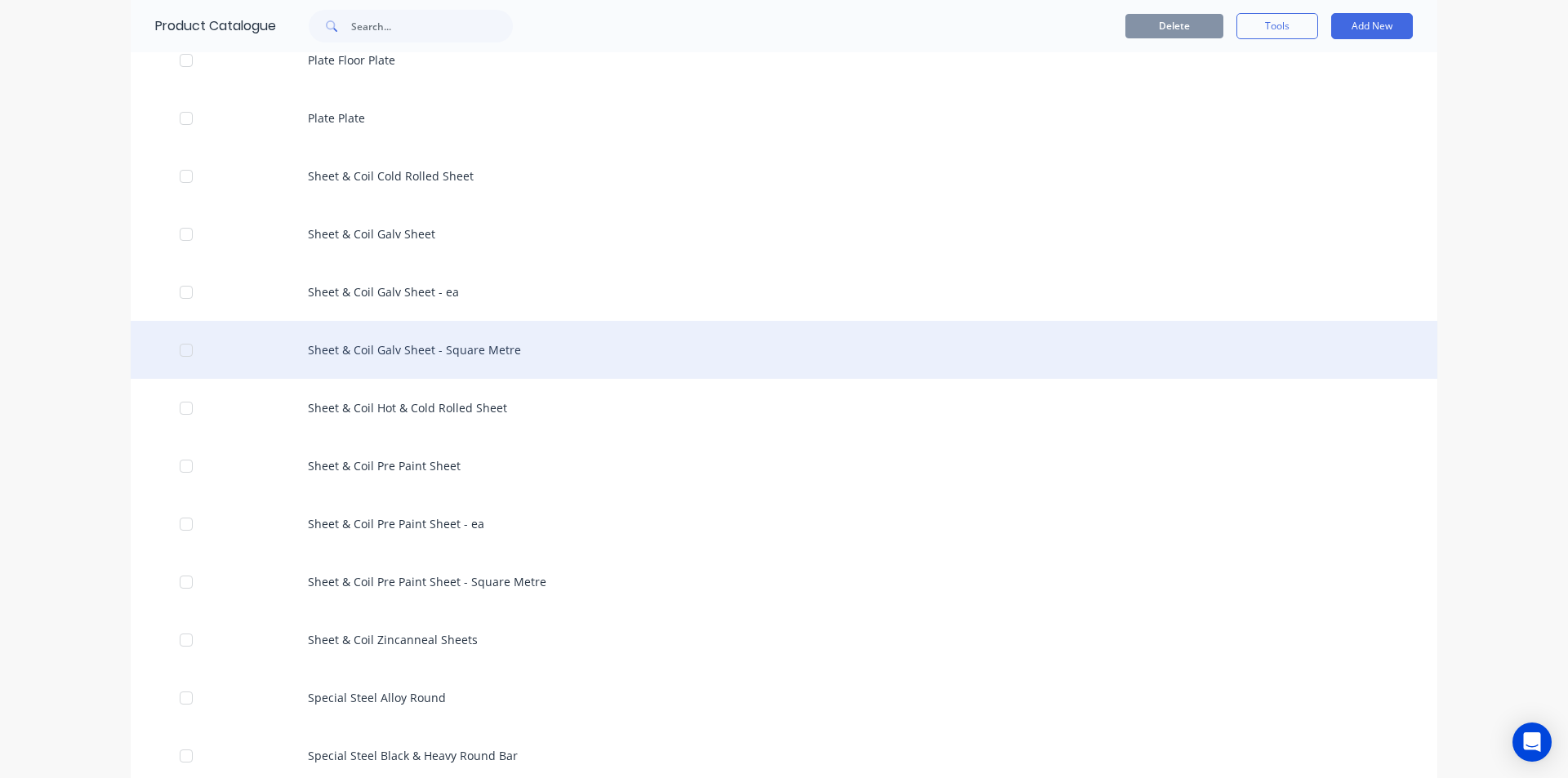
click at [445, 351] on div "Sheet & Coil Galv Sheet - Square Metre" at bounding box center [784, 349] width 1307 height 58
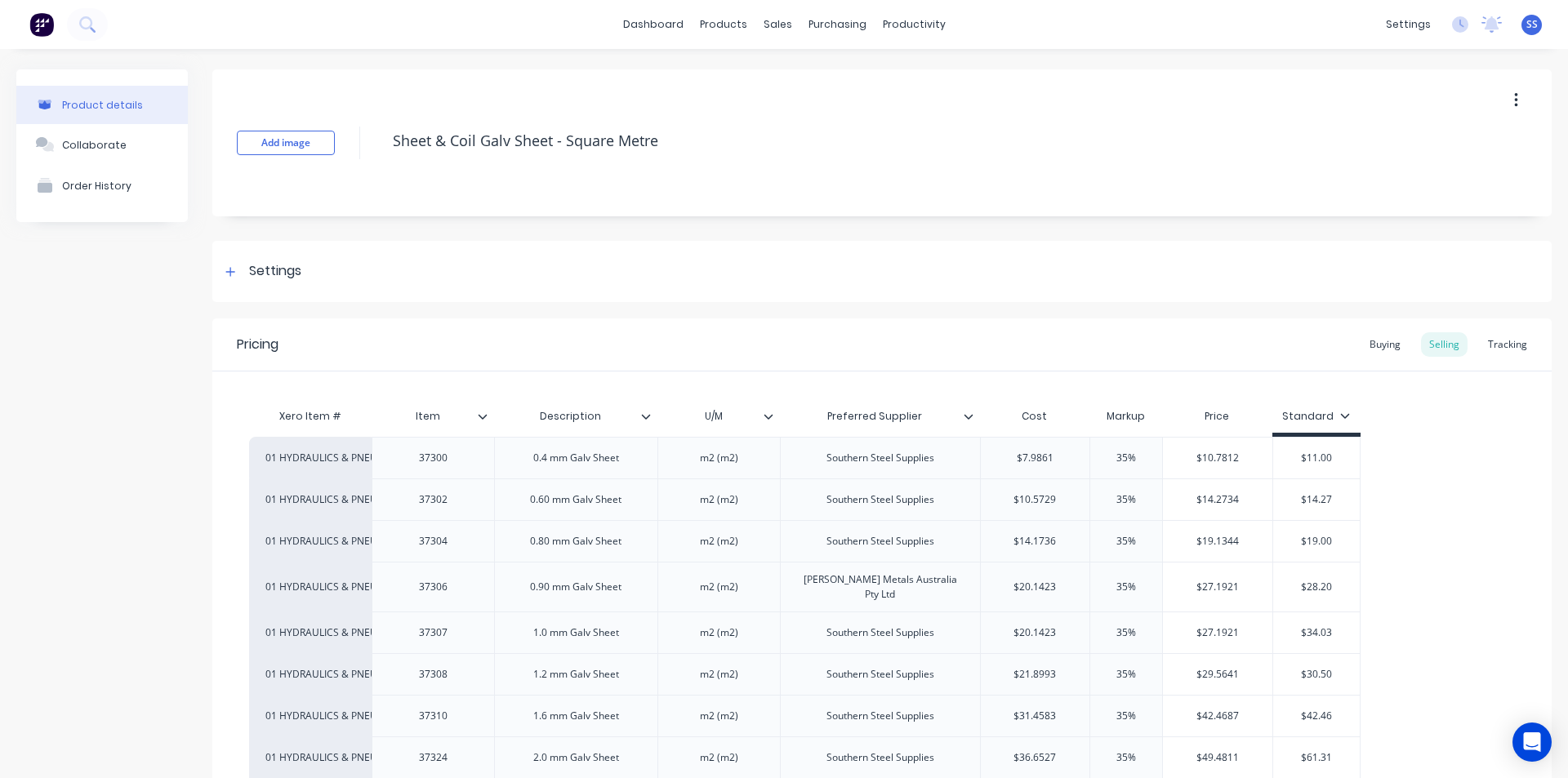
type textarea "x"
